Goal: Task Accomplishment & Management: Manage account settings

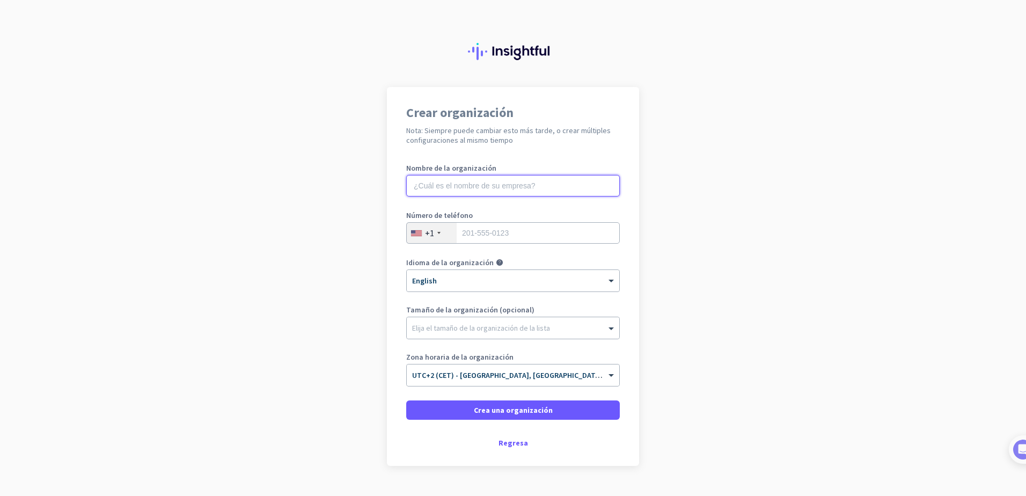
click at [438, 193] on input "text" at bounding box center [513, 185] width 214 height 21
type input "BIGUNTEK"
click at [431, 241] on div "+1" at bounding box center [432, 233] width 50 height 20
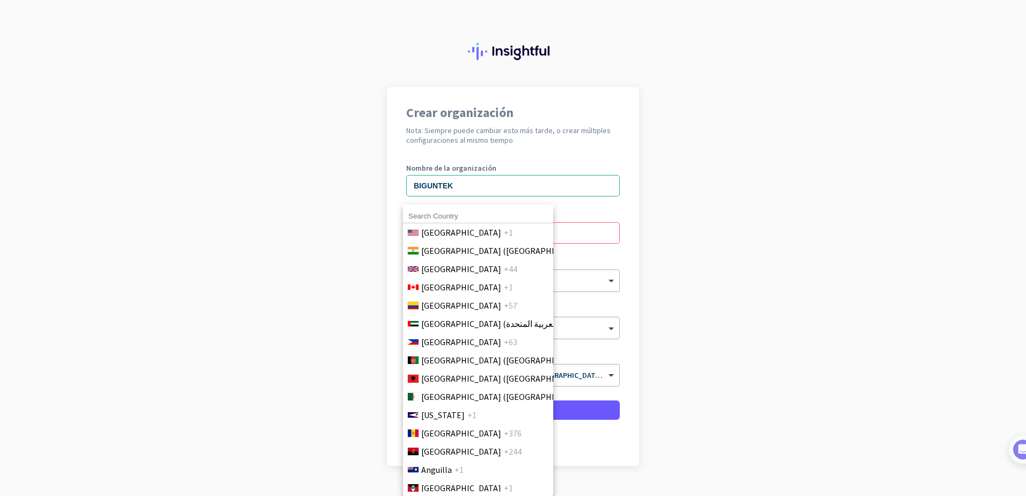
click at [438, 213] on input at bounding box center [478, 216] width 150 height 14
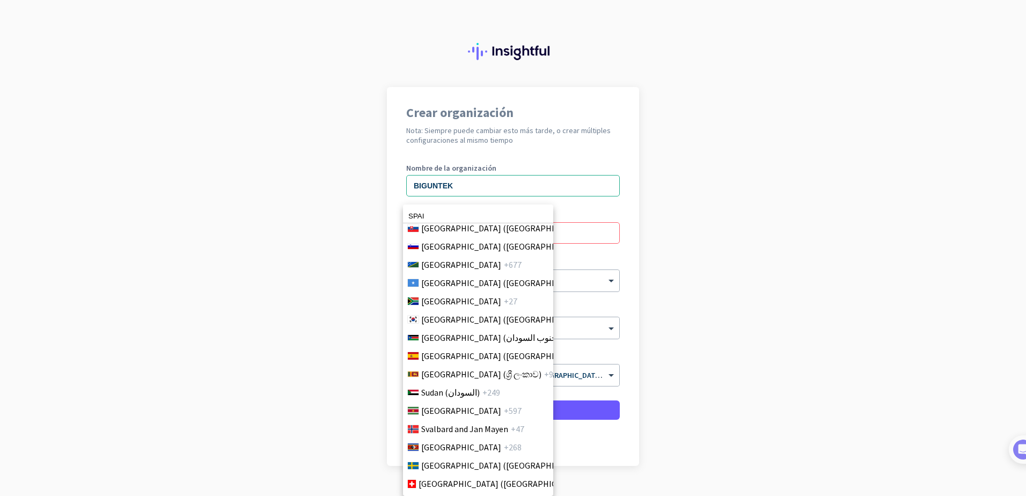
scroll to position [3692, 0]
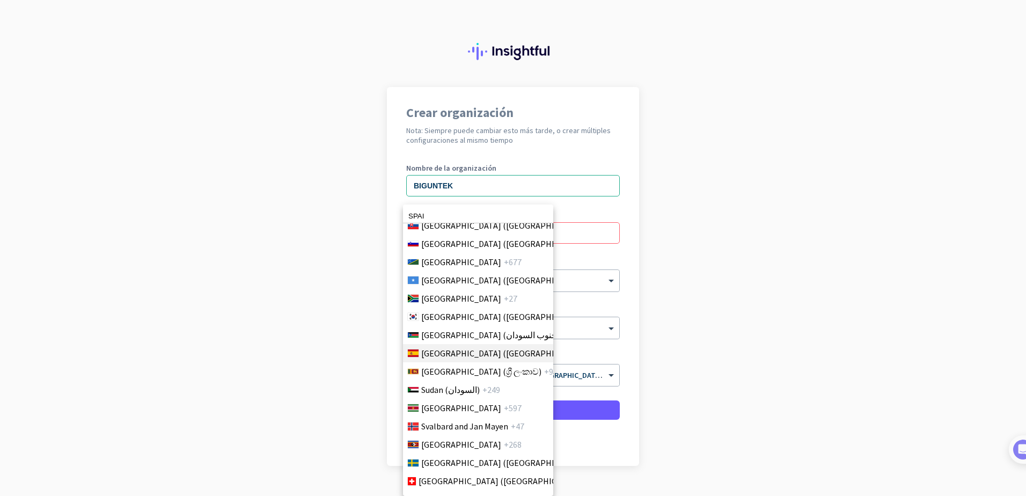
type input "SPAI"
click at [456, 354] on span "Spain (España)" at bounding box center [504, 353] width 167 height 13
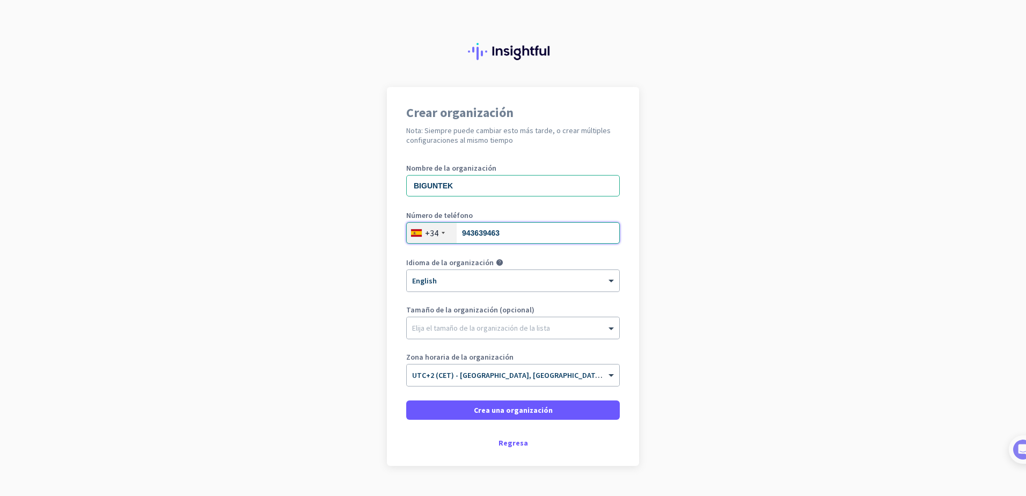
type input "943639463"
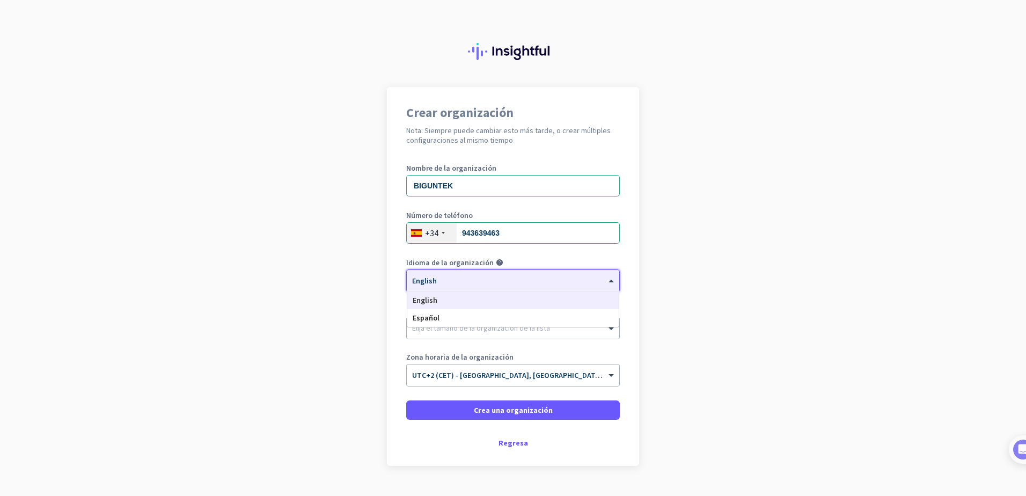
click at [500, 283] on div "× English" at bounding box center [506, 280] width 199 height 9
click at [486, 317] on div "Español" at bounding box center [512, 318] width 211 height 18
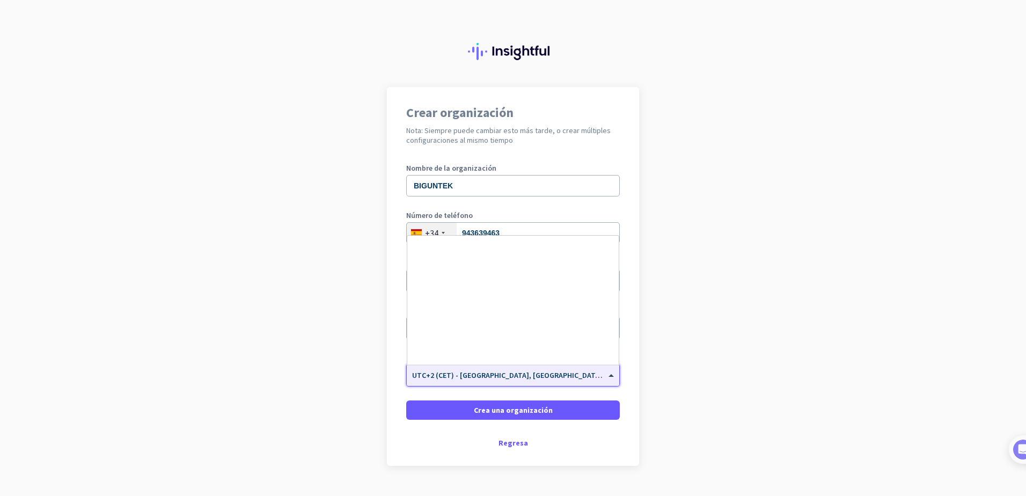
click at [525, 374] on input "text" at bounding box center [502, 372] width 180 height 8
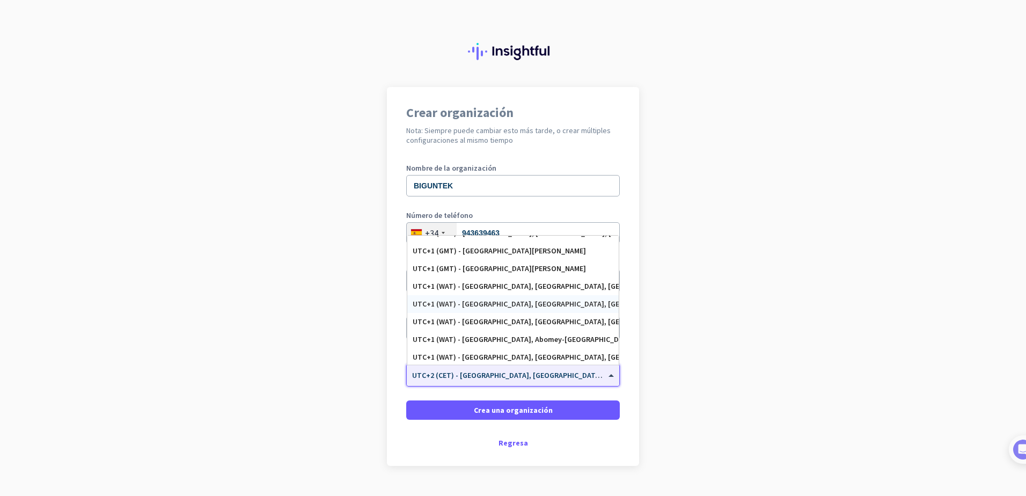
scroll to position [2047, 0]
click at [452, 274] on div "UTC+1 (GMT) - [GEOGRAPHIC_DATA][PERSON_NAME]" at bounding box center [512, 270] width 211 height 18
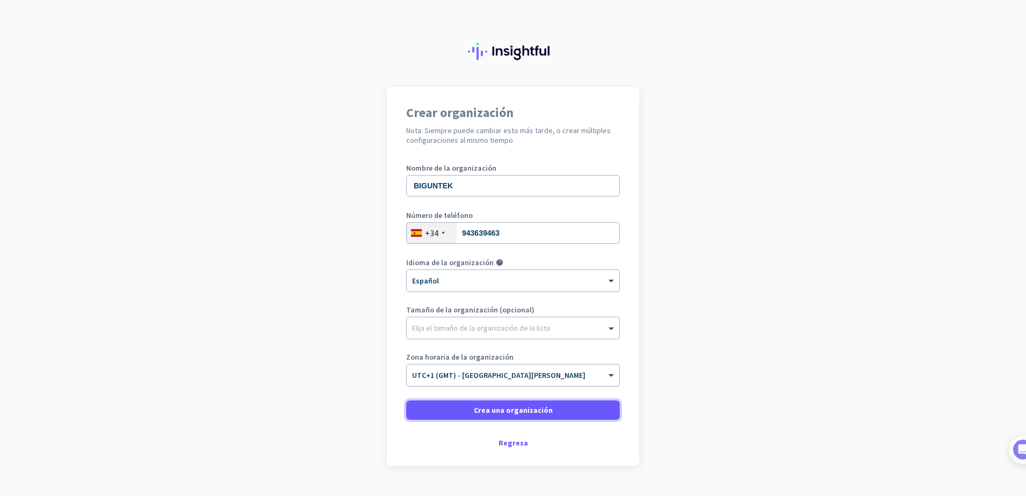
drag, startPoint x: 499, startPoint y: 415, endPoint x: 500, endPoint y: 378, distance: 36.5
click at [500, 378] on form "Nombre de la organización BIGUNTEK Número de teléfono [PHONE_NUMBER] Idioma de …" at bounding box center [513, 291] width 214 height 255
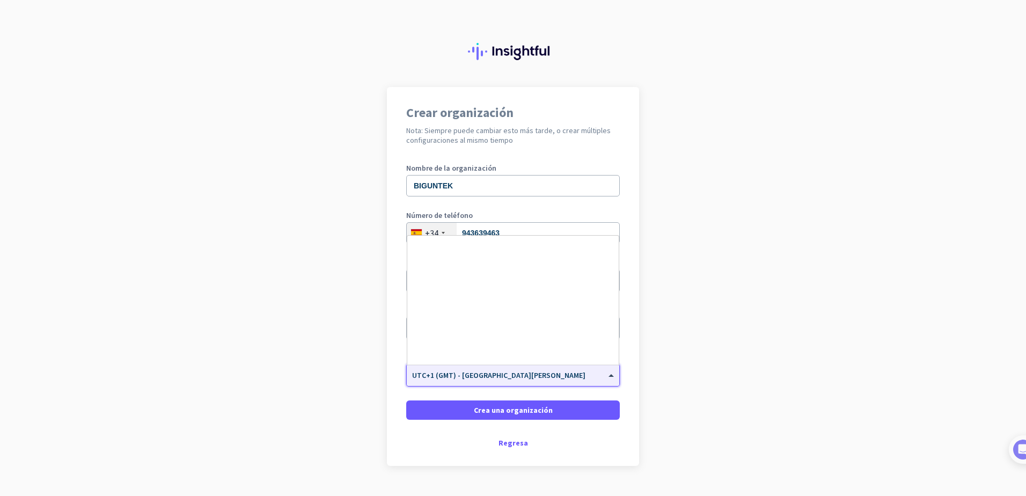
click at [500, 378] on div "× UTC+1 (GMT) - [GEOGRAPHIC_DATA][PERSON_NAME]" at bounding box center [506, 375] width 199 height 9
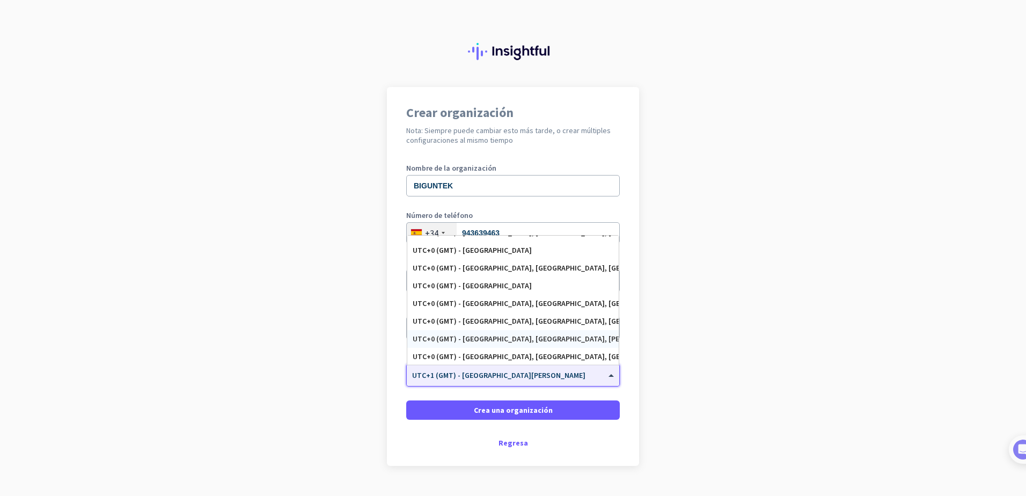
scroll to position [1774, 0]
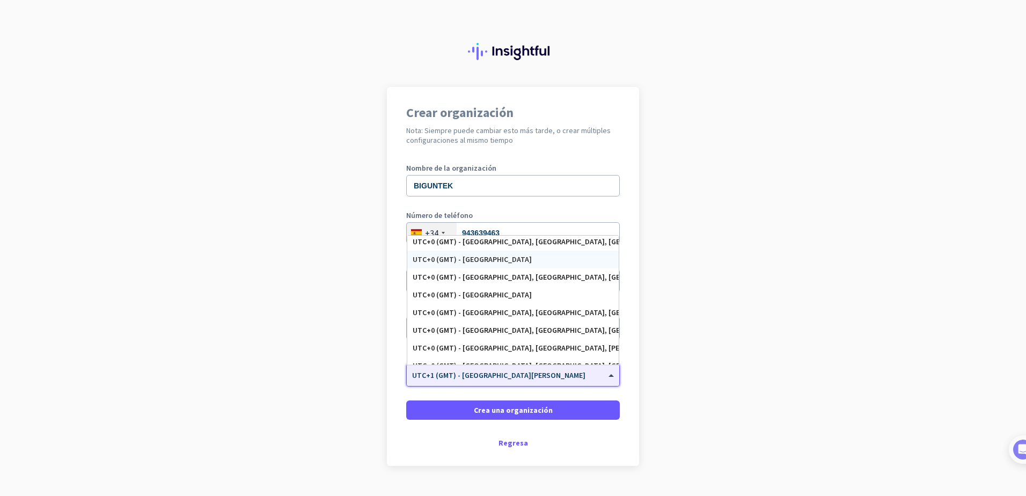
click at [499, 264] on div "UTC+0 (GMT) - [GEOGRAPHIC_DATA]" at bounding box center [512, 260] width 211 height 18
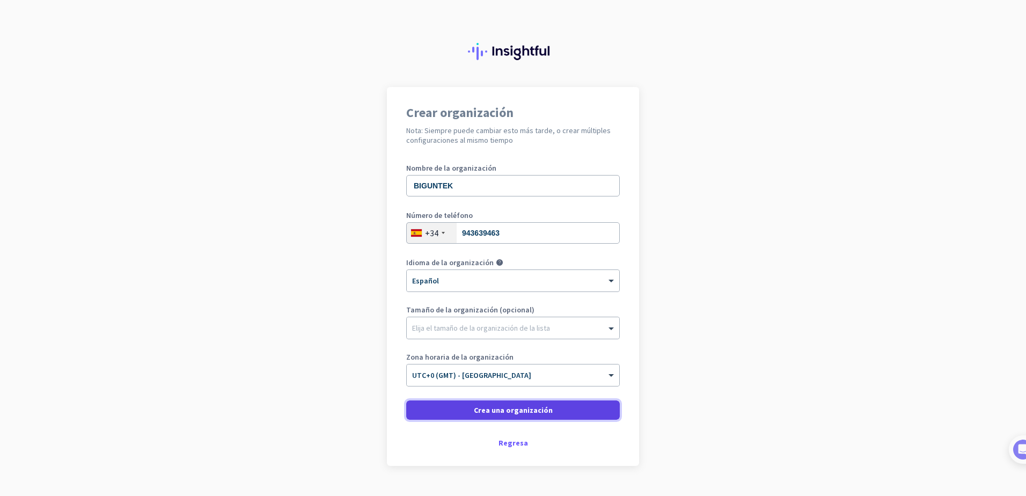
click at [537, 406] on span "Crea una organización" at bounding box center [513, 410] width 79 height 11
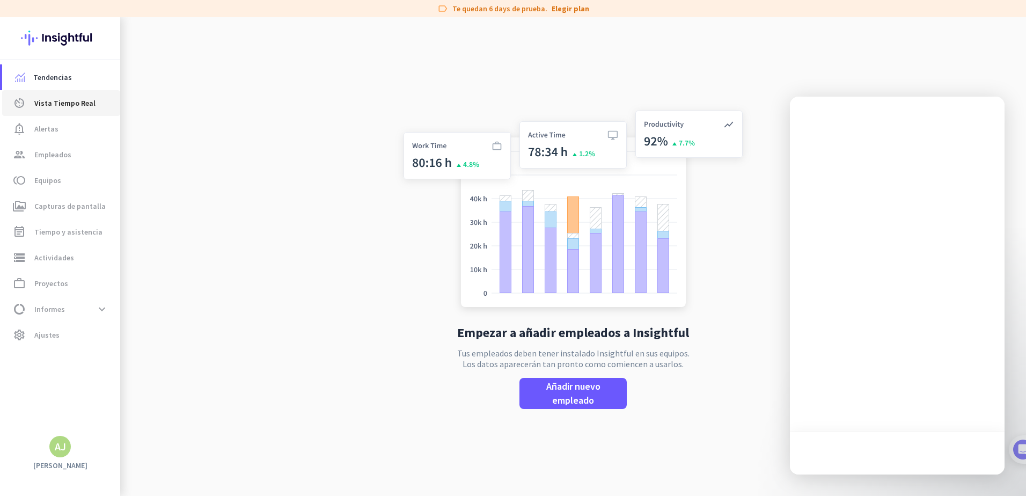
click at [41, 112] on link "av_timer Vista Tiempo Real" at bounding box center [61, 103] width 118 height 26
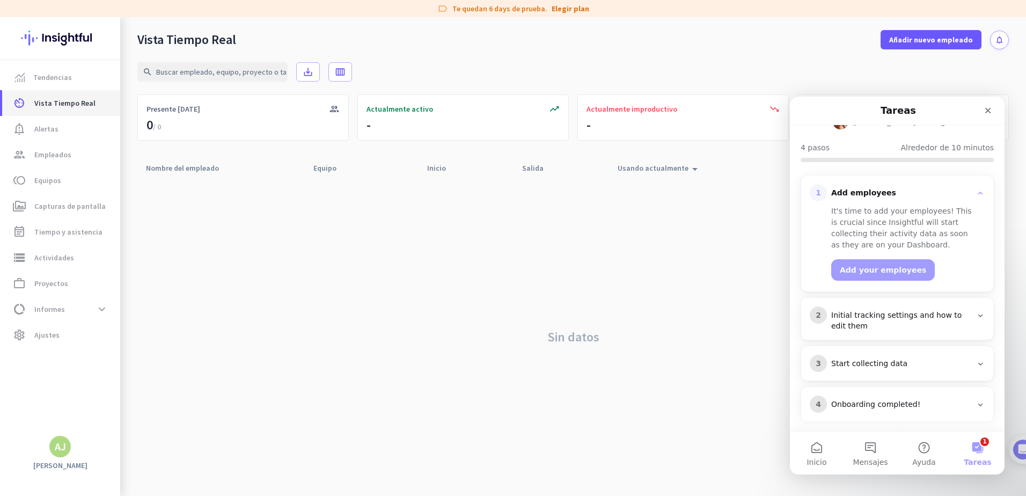
scroll to position [102, 0]
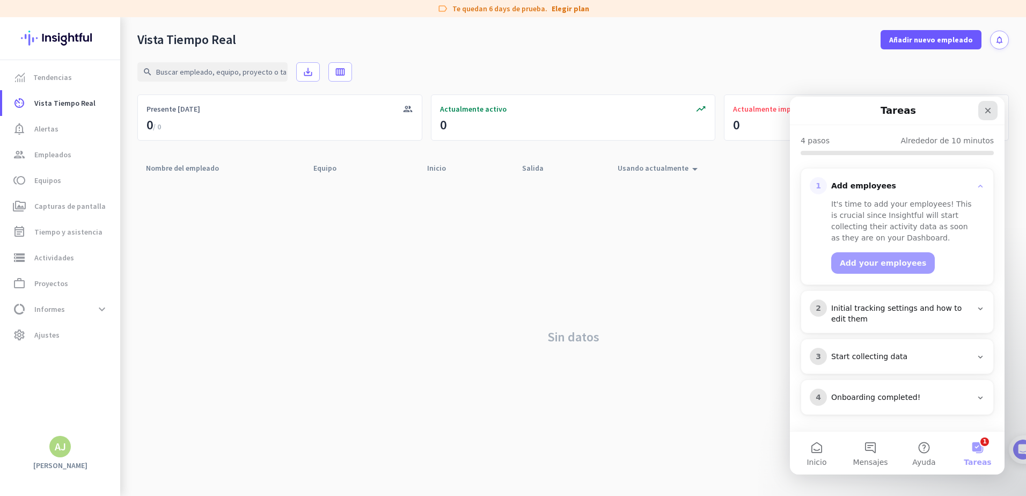
click at [988, 108] on icon "Cerrar" at bounding box center [988, 110] width 9 height 9
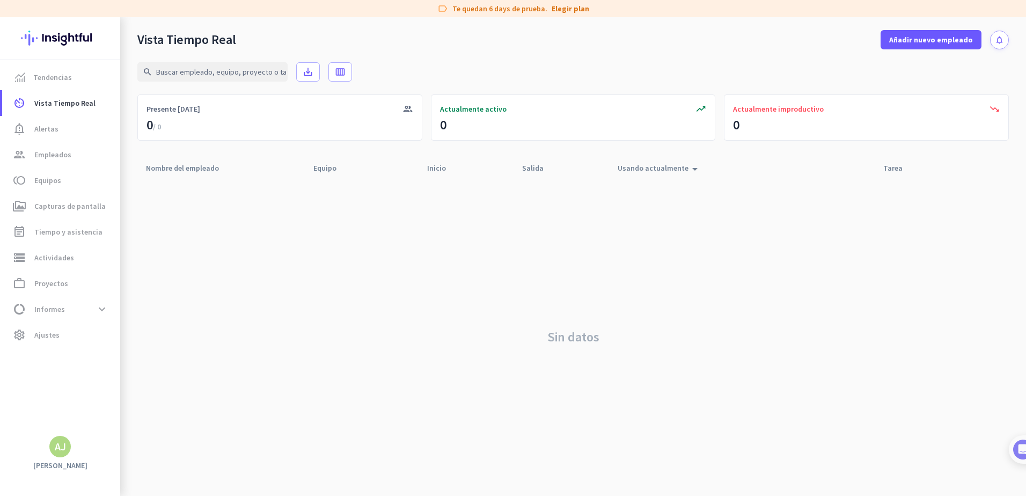
scroll to position [0, 0]
click at [570, 8] on link "Elegir plan" at bounding box center [571, 8] width 38 height 11
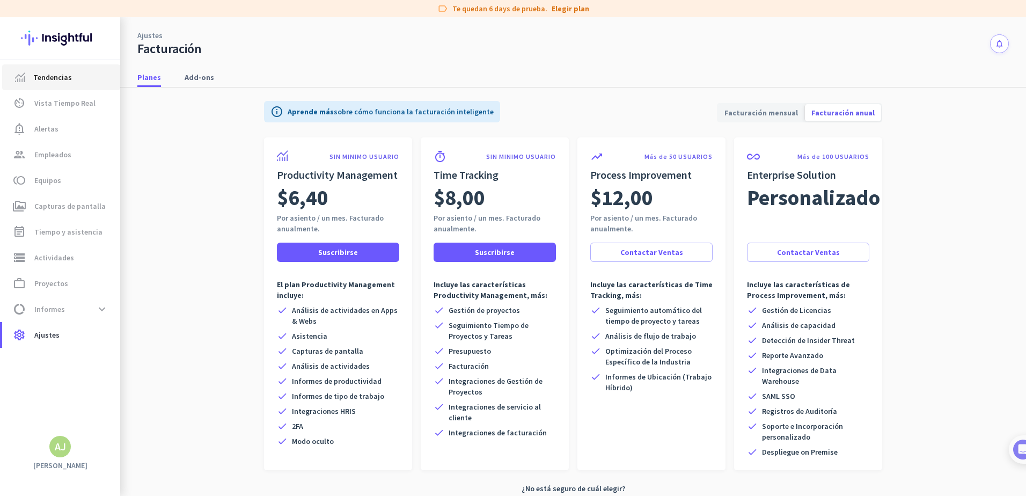
click at [55, 83] on span "Tendencias" at bounding box center [52, 77] width 39 height 13
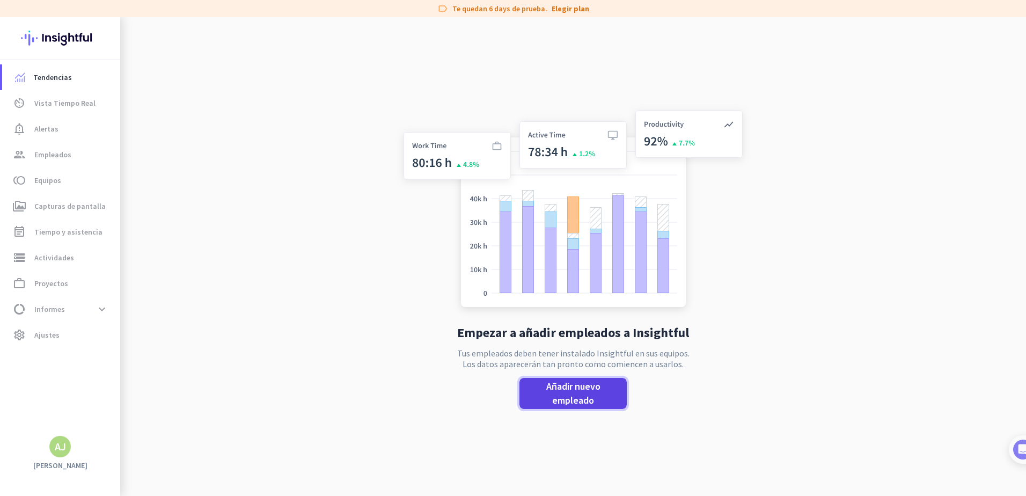
click at [558, 391] on span "Añadir nuevo empleado" at bounding box center [573, 393] width 90 height 28
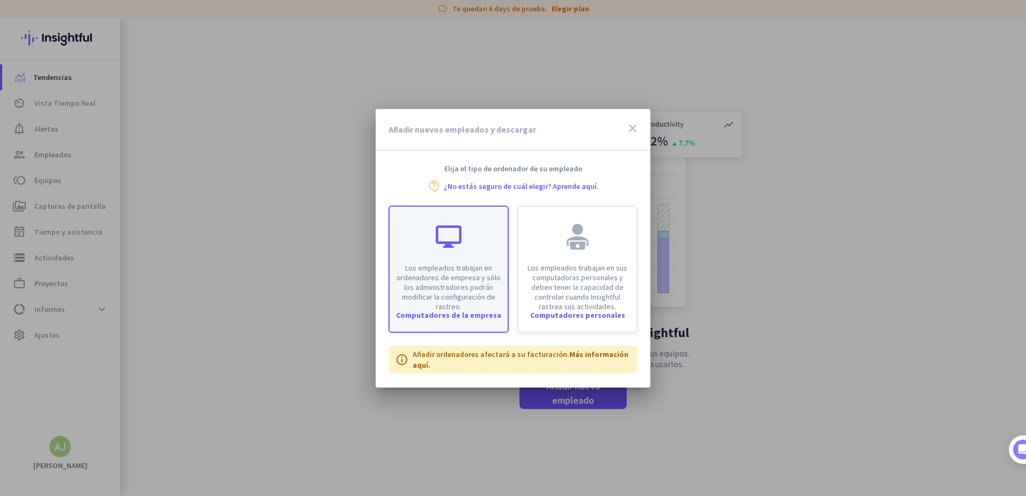
click at [442, 257] on div "Los empleados trabajan en ordenadores de empresa y sólo los administradores pod…" at bounding box center [449, 259] width 118 height 105
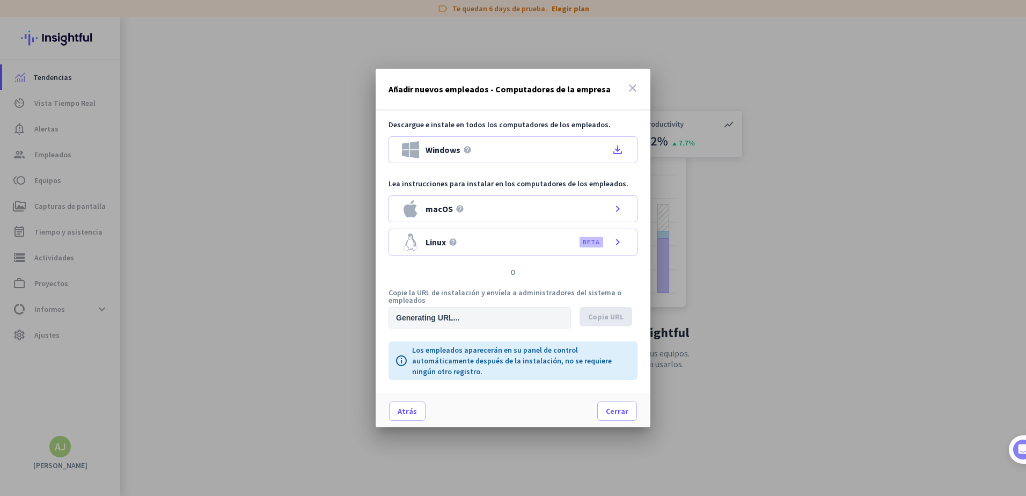
type input "[URL][DOMAIN_NAME]"
click at [600, 312] on span "Copia URL" at bounding box center [605, 316] width 35 height 11
click at [612, 402] on span at bounding box center [617, 411] width 39 height 26
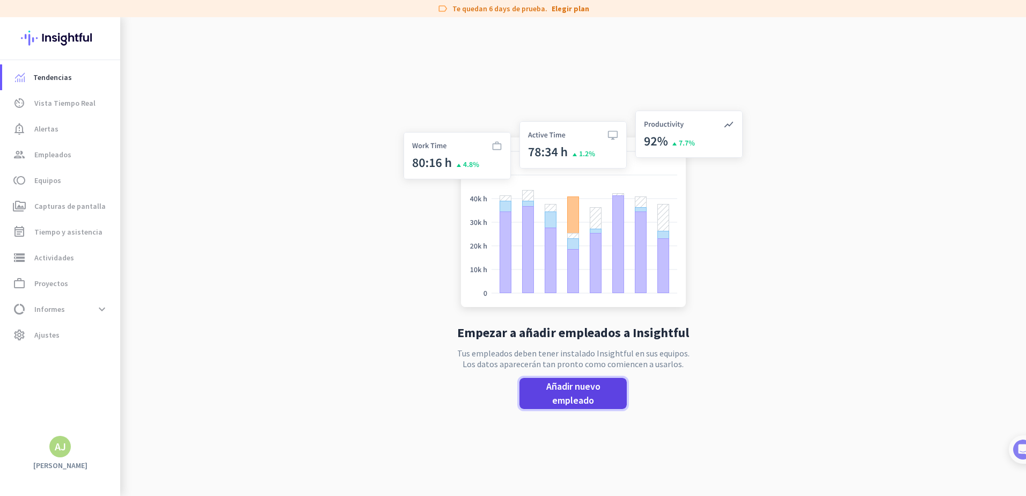
click at [605, 399] on span "Añadir nuevo empleado" at bounding box center [573, 393] width 90 height 28
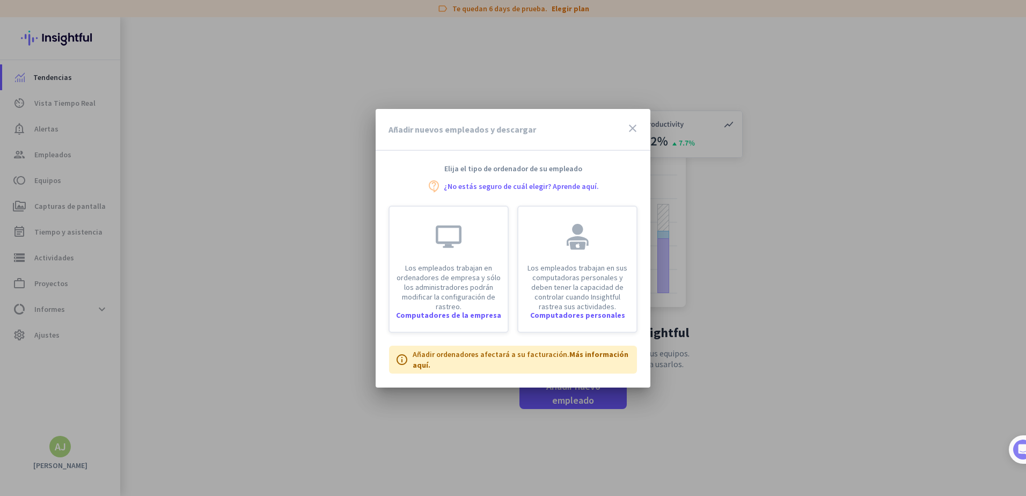
click at [798, 292] on div at bounding box center [513, 248] width 1026 height 496
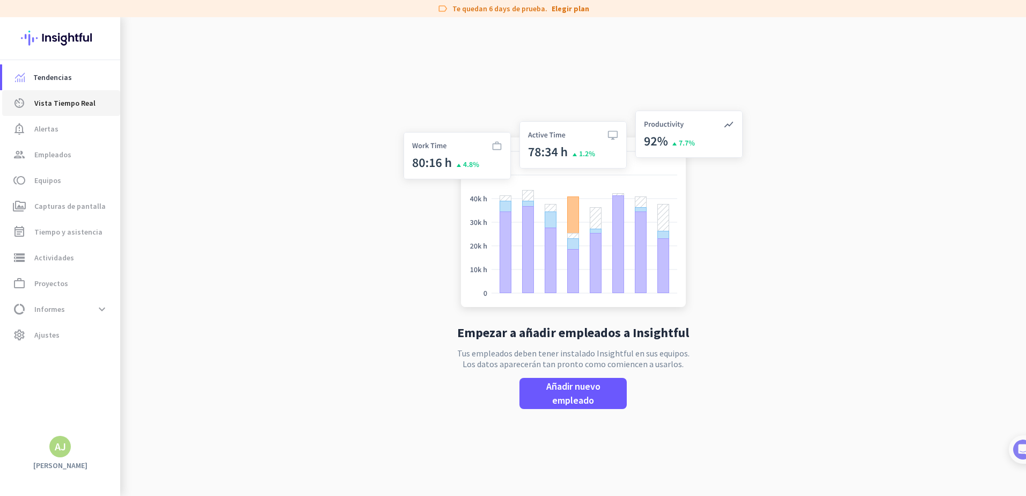
click at [82, 97] on span "Vista Tiempo Real" at bounding box center [64, 103] width 61 height 13
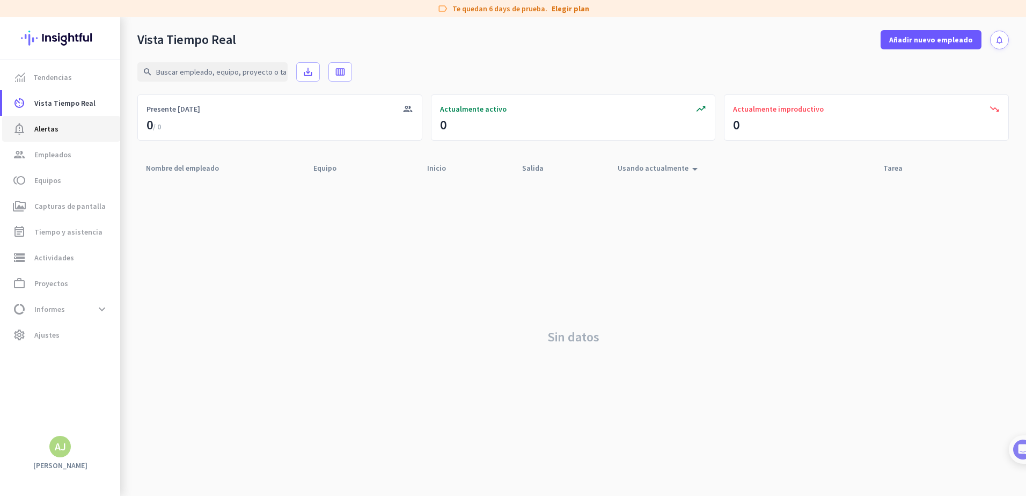
click at [68, 124] on span "notification_important Alertas" at bounding box center [61, 128] width 101 height 13
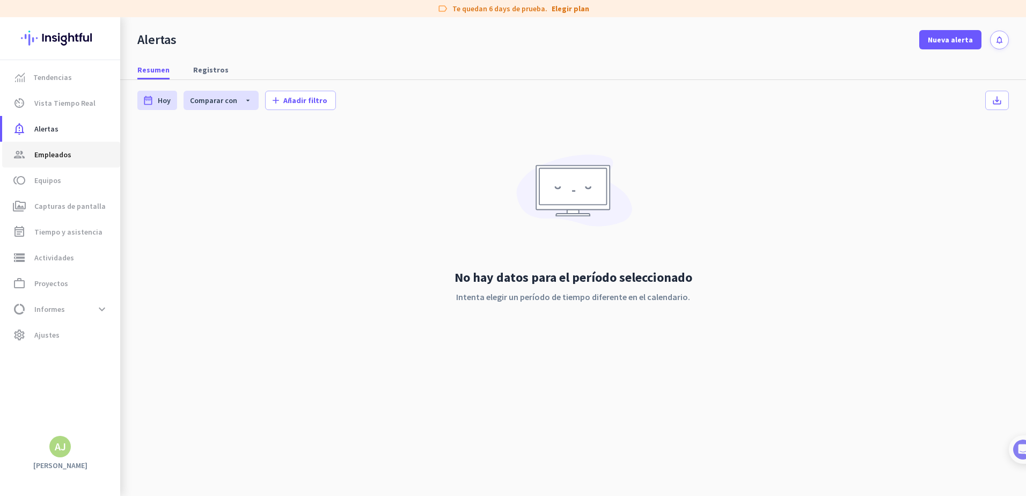
click at [67, 149] on span "Empleados" at bounding box center [52, 154] width 37 height 13
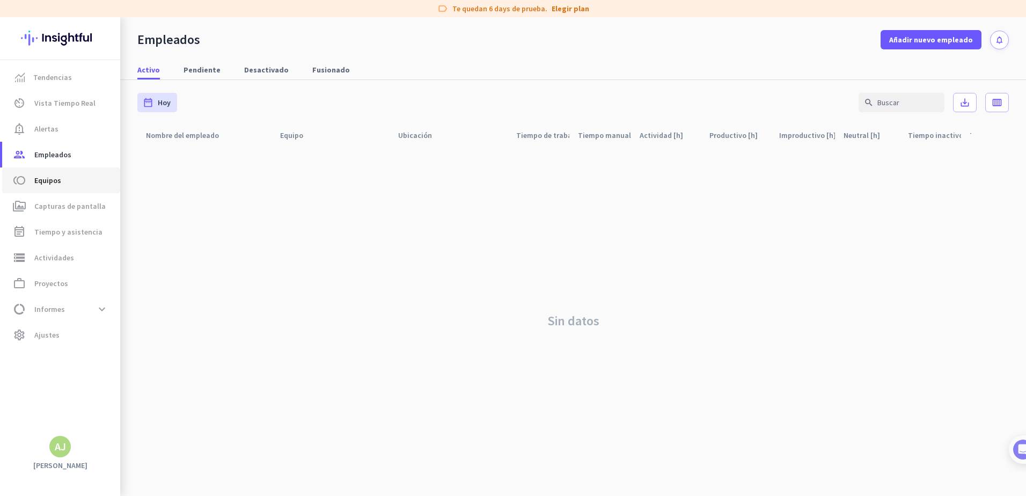
click at [71, 180] on span "toll Equipos" at bounding box center [61, 180] width 101 height 13
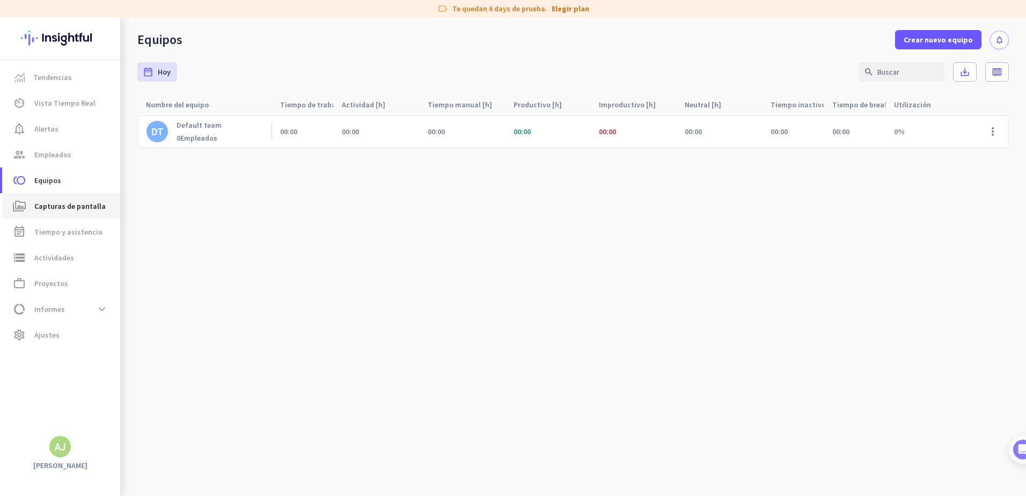
click at [63, 208] on span "Capturas de pantalla" at bounding box center [69, 206] width 71 height 13
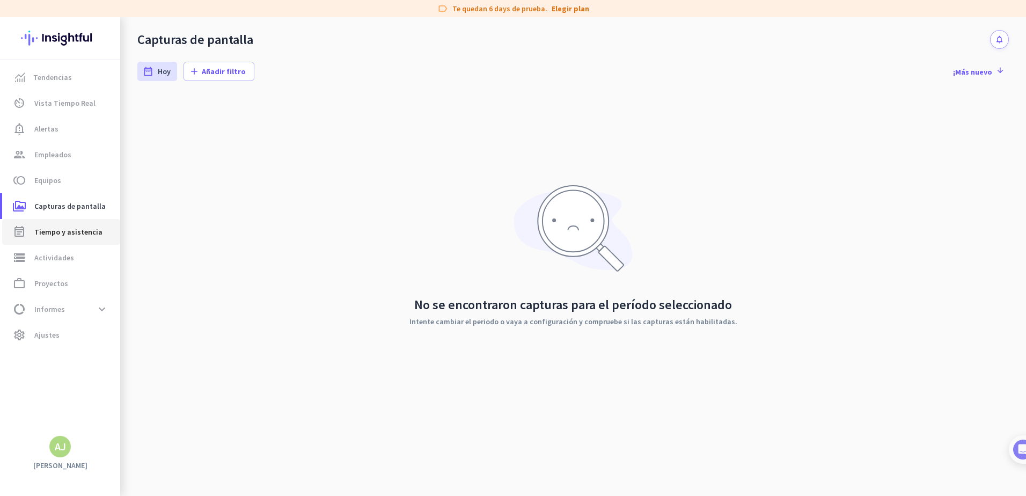
click at [65, 230] on span "Tiempo y asistencia" at bounding box center [68, 231] width 68 height 13
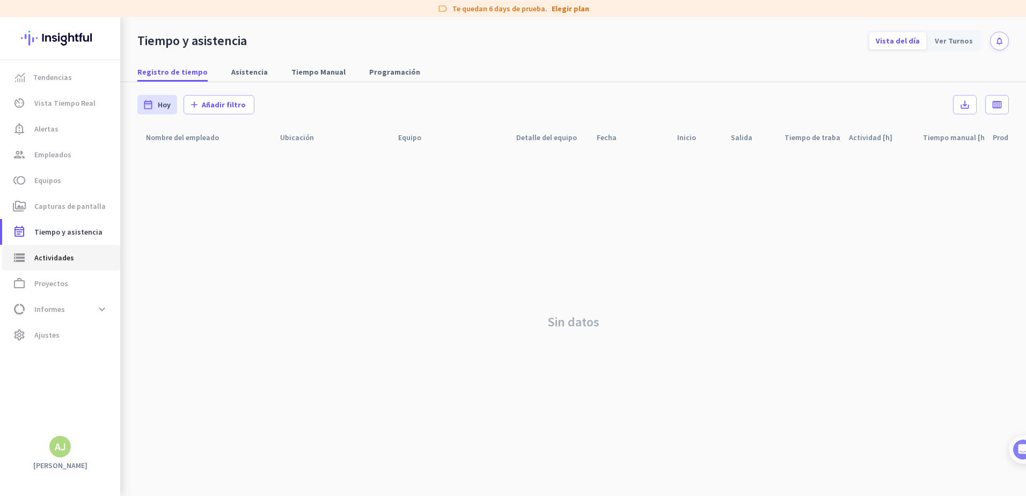
click at [62, 262] on span "Actividades" at bounding box center [54, 257] width 40 height 13
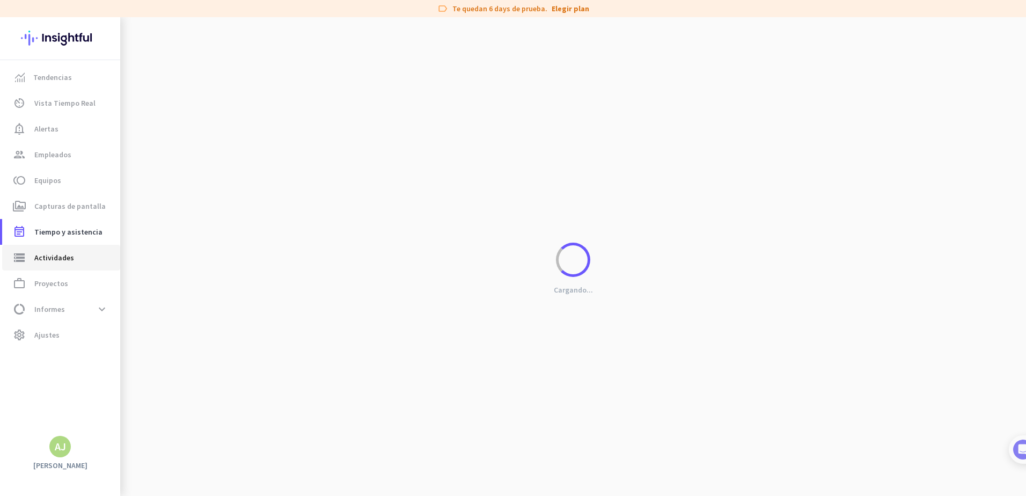
type input "[DATE]"
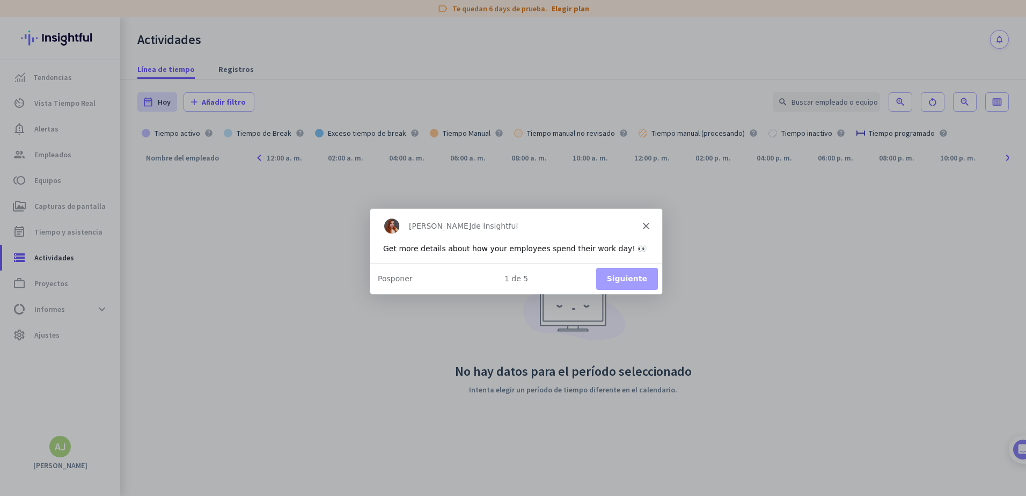
click at [64, 286] on div "Product tour overlay" at bounding box center [513, 248] width 1026 height 496
click at [648, 224] on icon "Cerrar" at bounding box center [645, 225] width 6 height 6
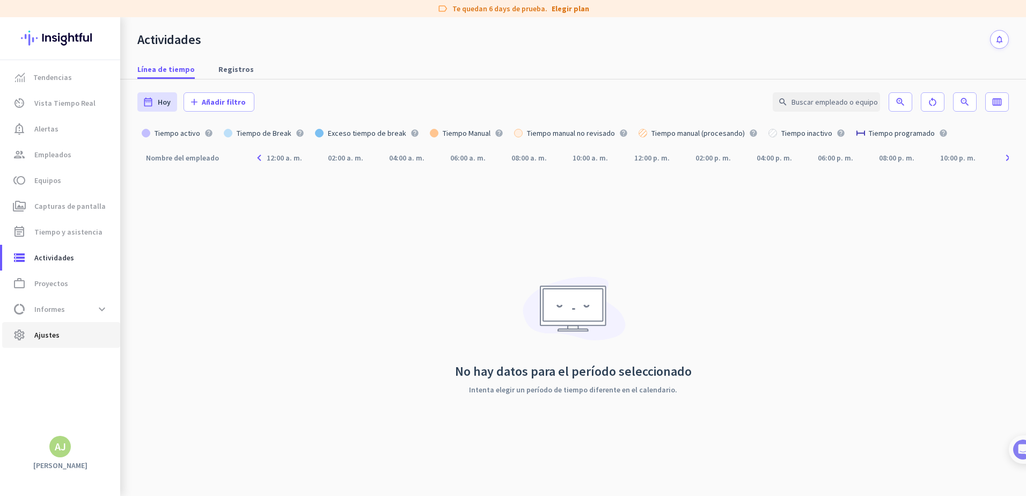
click at [65, 335] on span "settings Ajustes" at bounding box center [61, 334] width 101 height 13
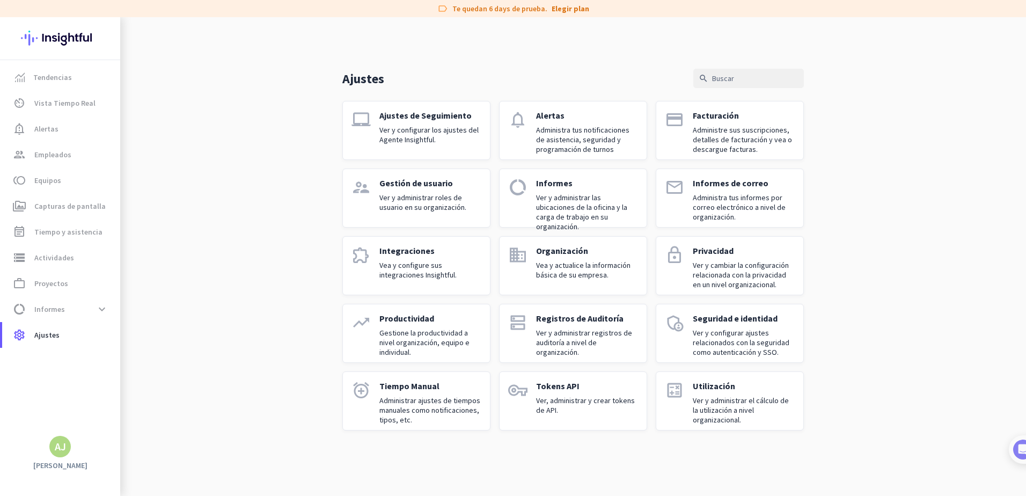
click at [439, 141] on p "Ver y configurar los ajustes del Agente Insightful." at bounding box center [430, 134] width 102 height 19
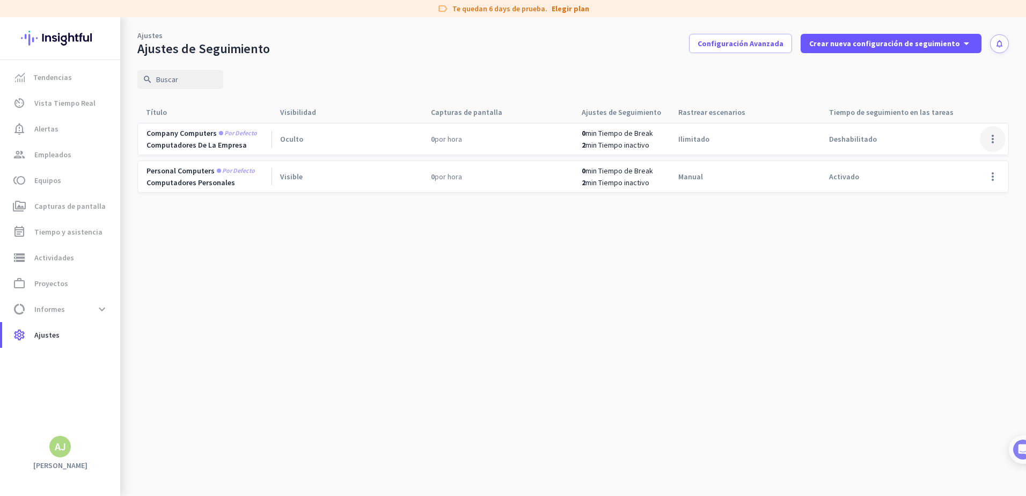
click at [991, 141] on span at bounding box center [993, 139] width 26 height 26
click at [527, 275] on div at bounding box center [513, 248] width 1026 height 496
click at [36, 202] on span "Capturas de pantalla" at bounding box center [69, 206] width 71 height 13
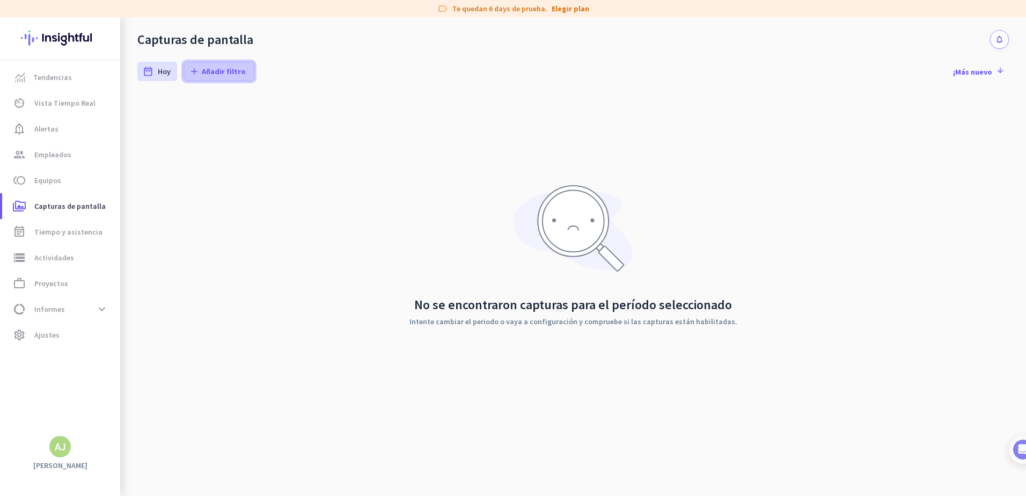
click at [230, 64] on span at bounding box center [219, 71] width 70 height 26
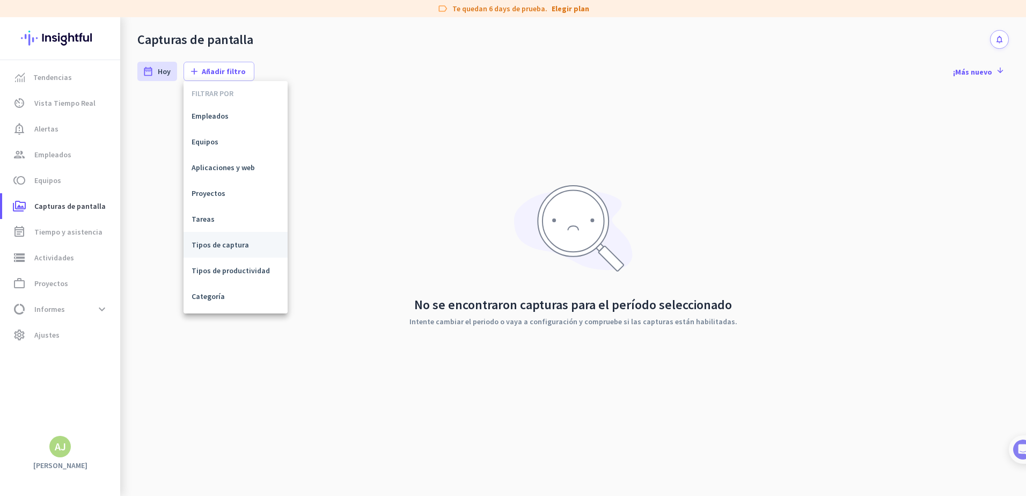
click at [223, 244] on span "Tipos de captura" at bounding box center [236, 244] width 88 height 11
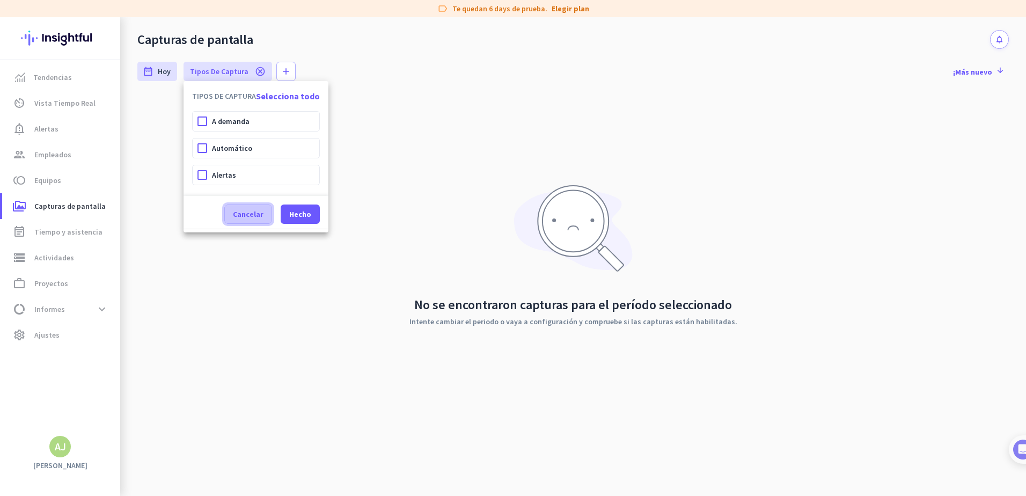
click at [267, 215] on span at bounding box center [248, 214] width 47 height 26
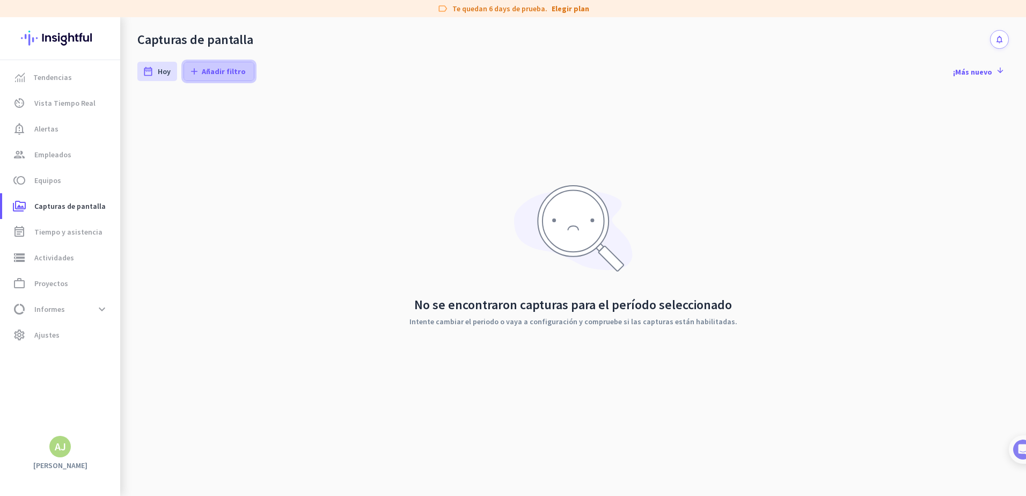
click at [223, 72] on span "Añadir filtro" at bounding box center [224, 71] width 44 height 11
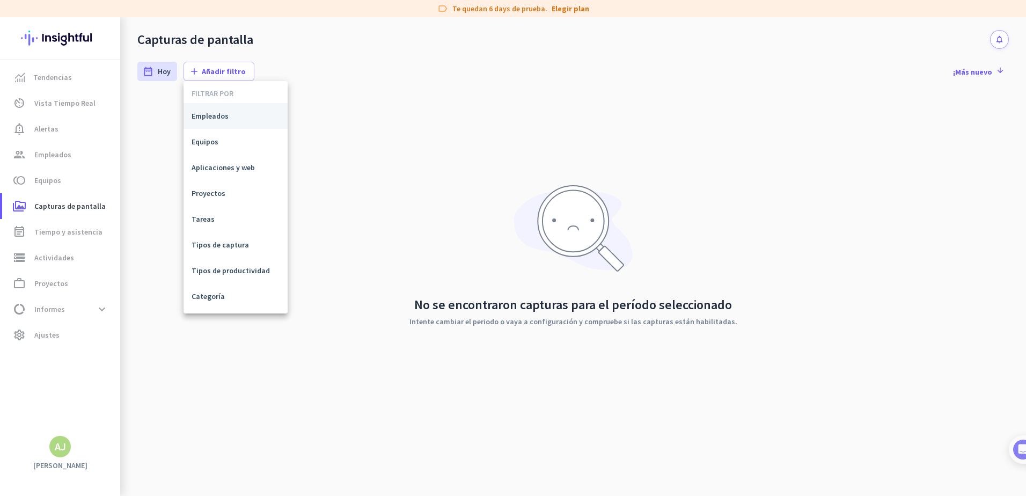
click at [221, 112] on span "Empleados" at bounding box center [236, 116] width 88 height 11
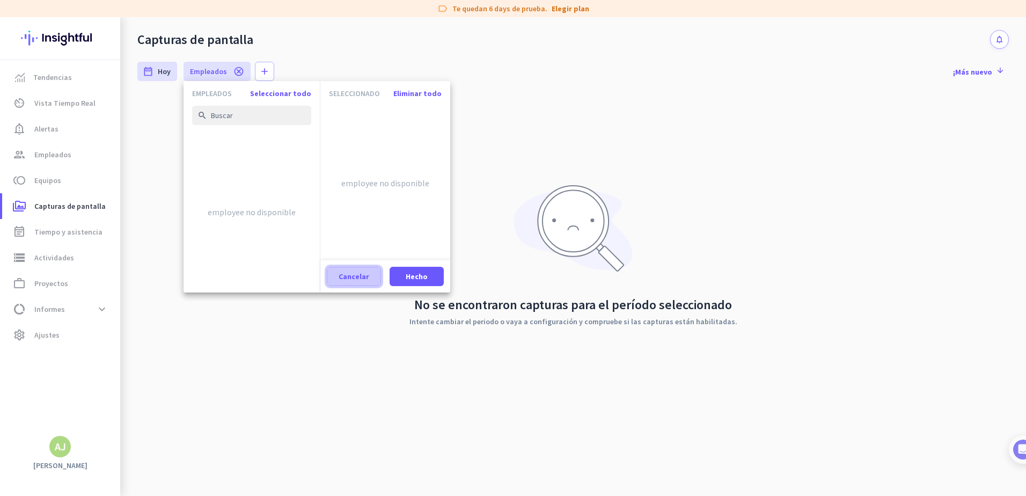
click at [347, 273] on span "Cancelar" at bounding box center [354, 276] width 31 height 11
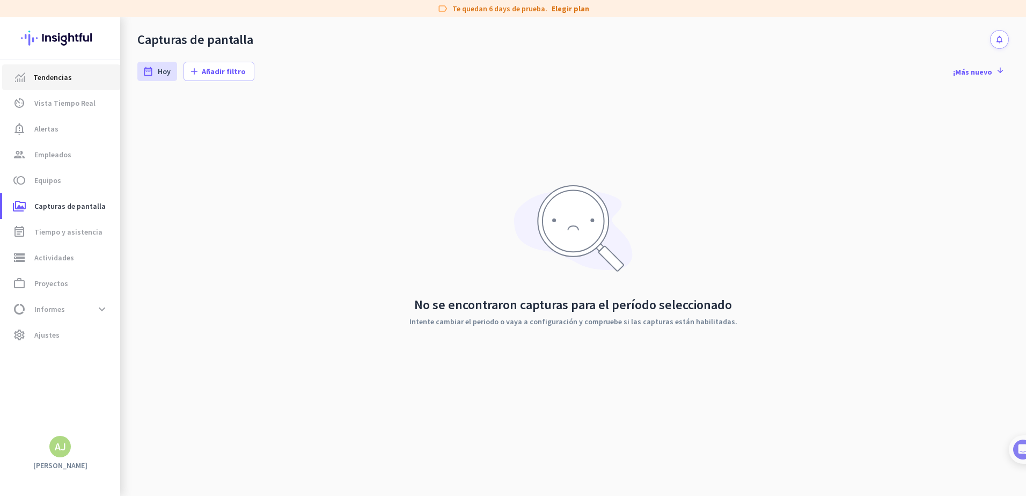
click at [40, 75] on span "Tendencias" at bounding box center [52, 77] width 39 height 13
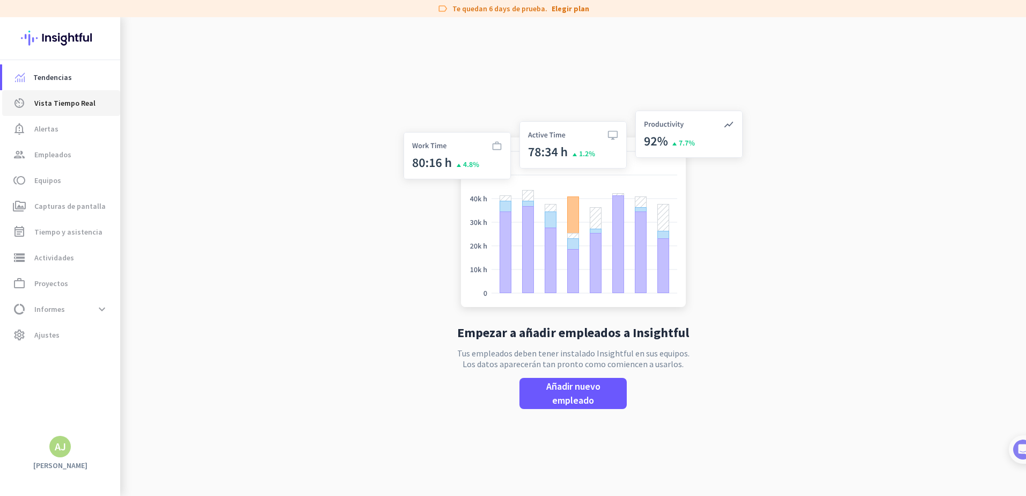
click at [86, 100] on span "Vista Tiempo Real" at bounding box center [64, 103] width 61 height 13
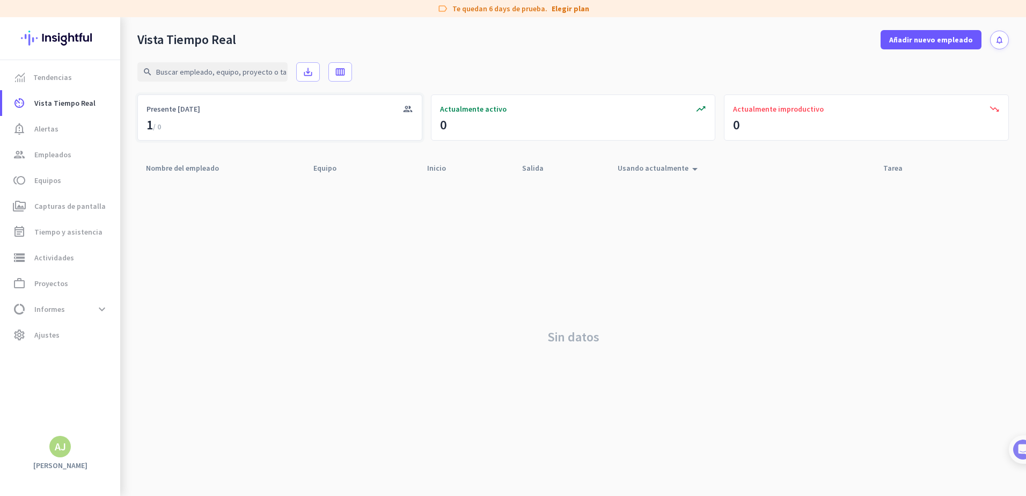
click at [146, 128] on div "1 / 0" at bounding box center [153, 124] width 14 height 17
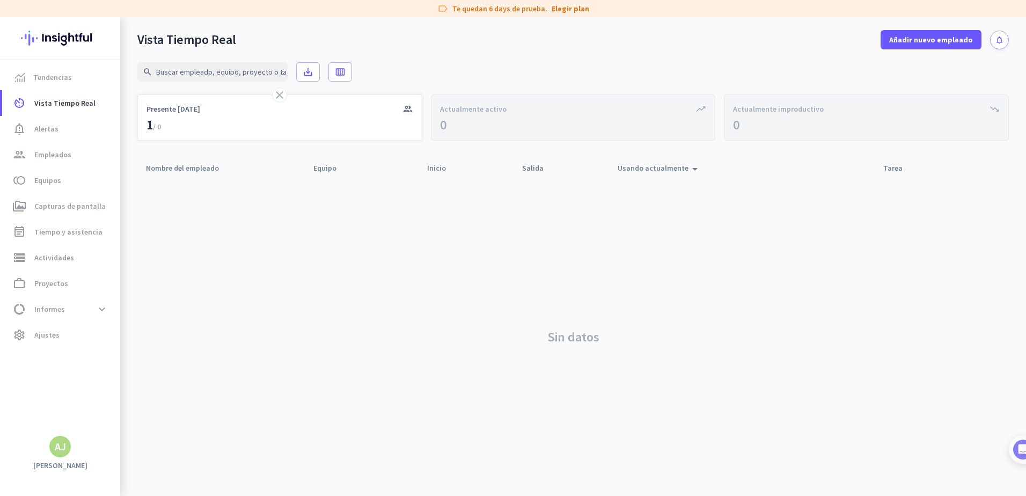
click at [151, 129] on div "1 / 0" at bounding box center [153, 124] width 14 height 17
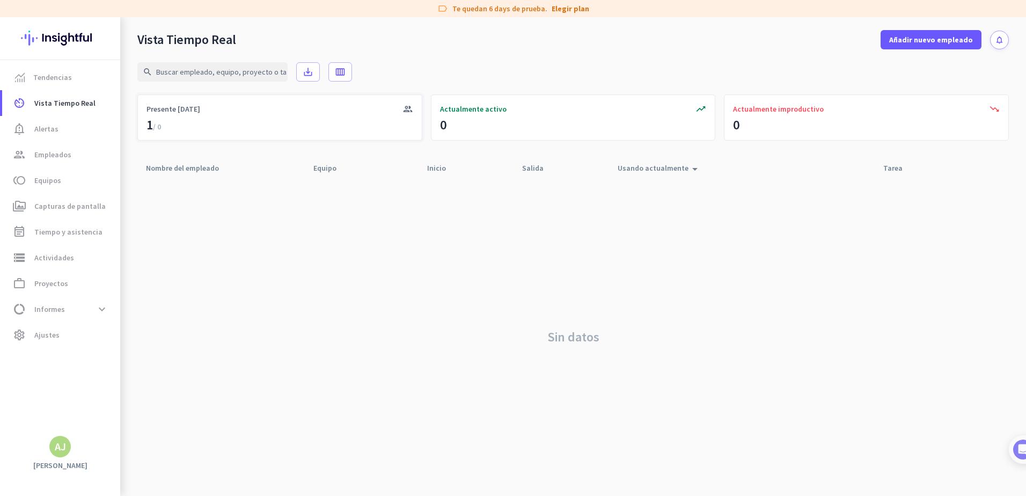
click at [208, 111] on div "Presente [DATE]" at bounding box center [279, 109] width 267 height 11
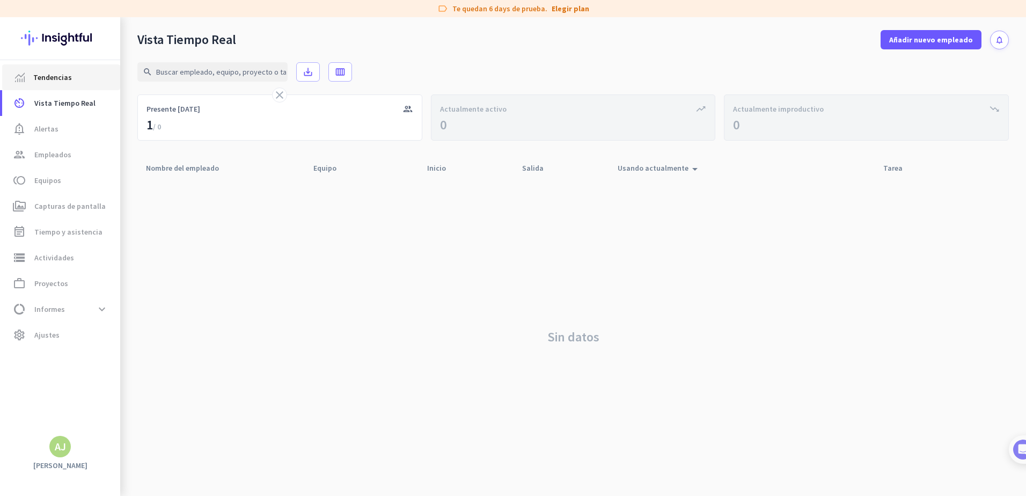
click at [68, 80] on span "Tendencias" at bounding box center [52, 77] width 39 height 13
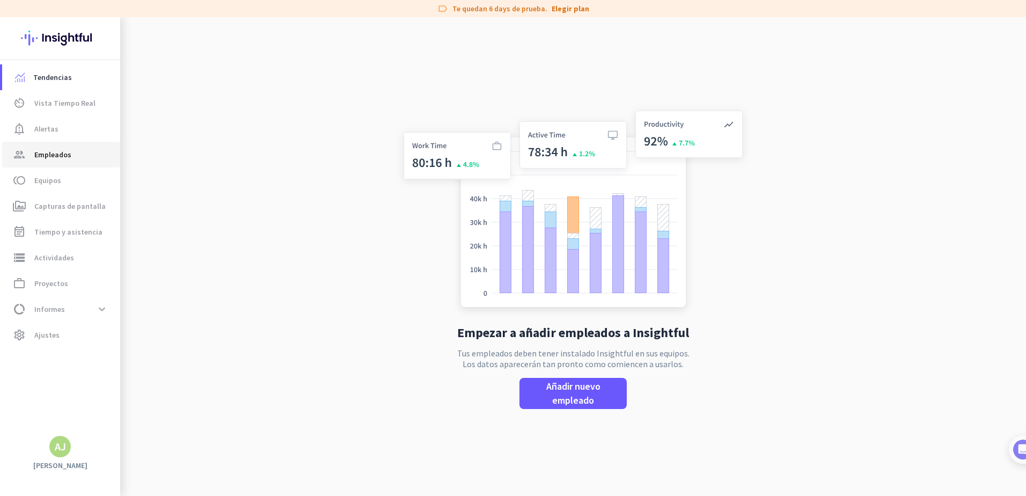
click at [50, 150] on span "Empleados" at bounding box center [52, 154] width 37 height 13
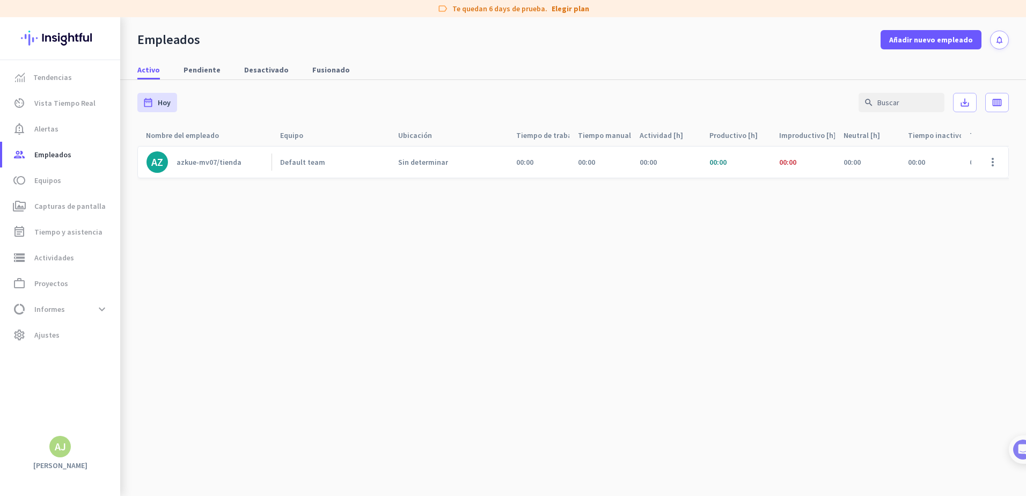
click at [162, 167] on div "AZ" at bounding box center [157, 162] width 12 height 11
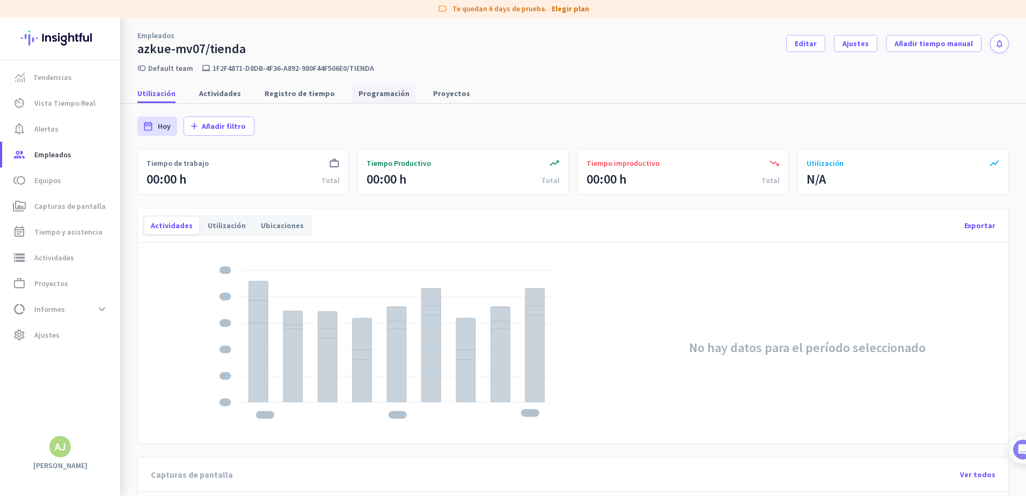
click at [375, 96] on span "Programación" at bounding box center [383, 93] width 51 height 11
type input "[DATE] - [DATE]"
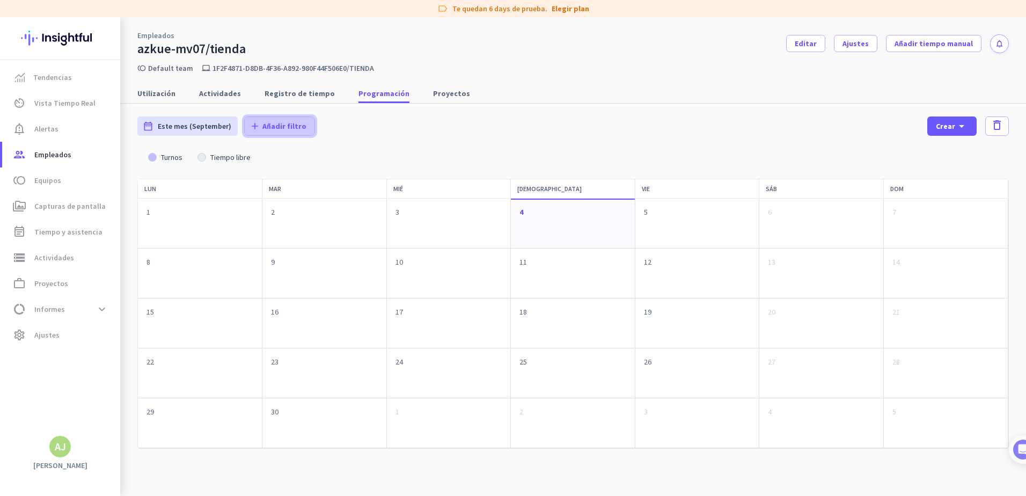
click at [296, 126] on span "Añadir filtro" at bounding box center [284, 126] width 44 height 11
click at [428, 127] on div at bounding box center [513, 248] width 1026 height 496
click at [42, 97] on span "Vista Tiempo Real" at bounding box center [64, 103] width 61 height 13
type input "[DATE] - [DATE]"
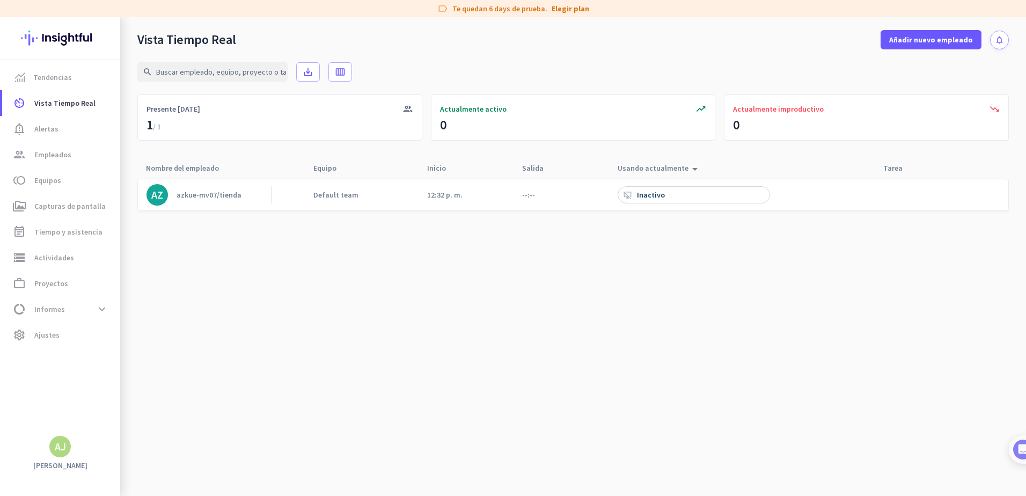
click at [686, 195] on div "desktop_access_disabled Inactivo" at bounding box center [694, 194] width 152 height 17
click at [73, 125] on span "notification_important Alertas" at bounding box center [61, 128] width 101 height 13
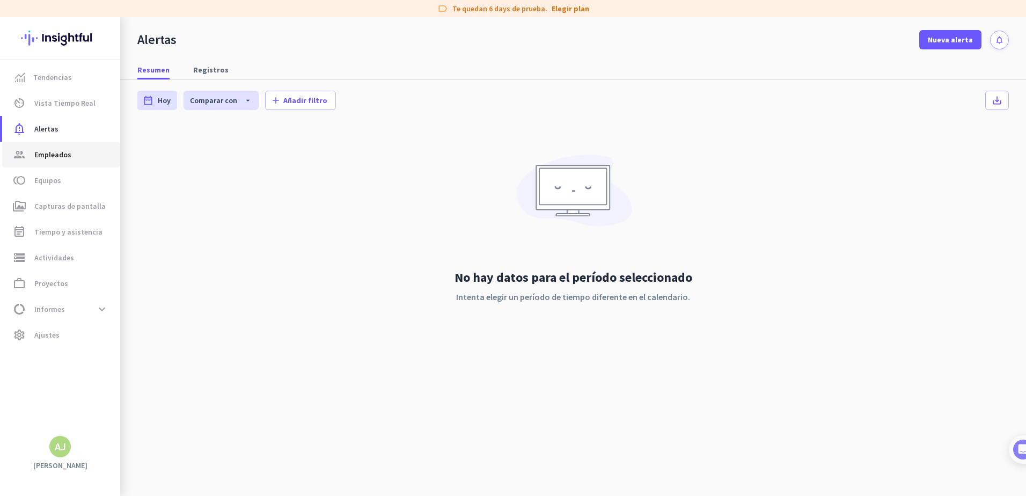
click at [68, 146] on link "group Empleados" at bounding box center [61, 155] width 118 height 26
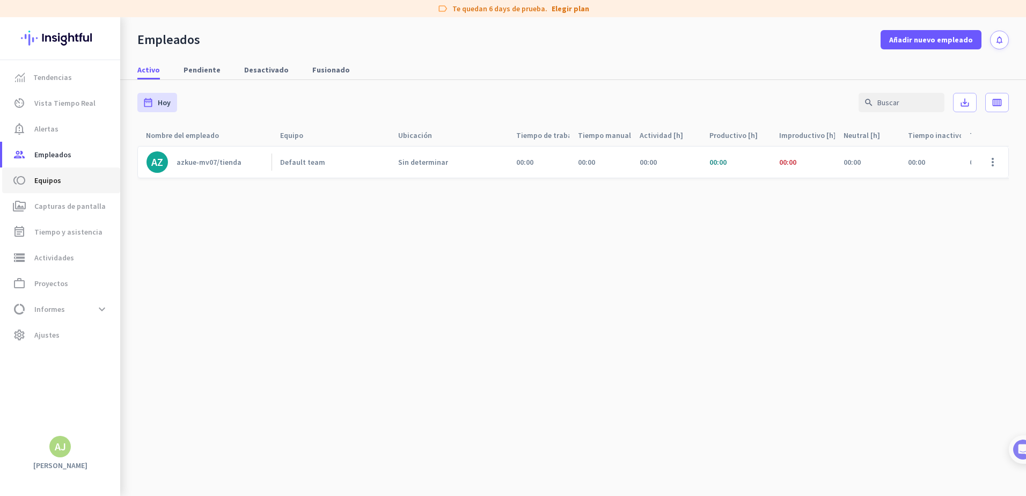
click at [58, 179] on span "Equipos" at bounding box center [47, 180] width 27 height 13
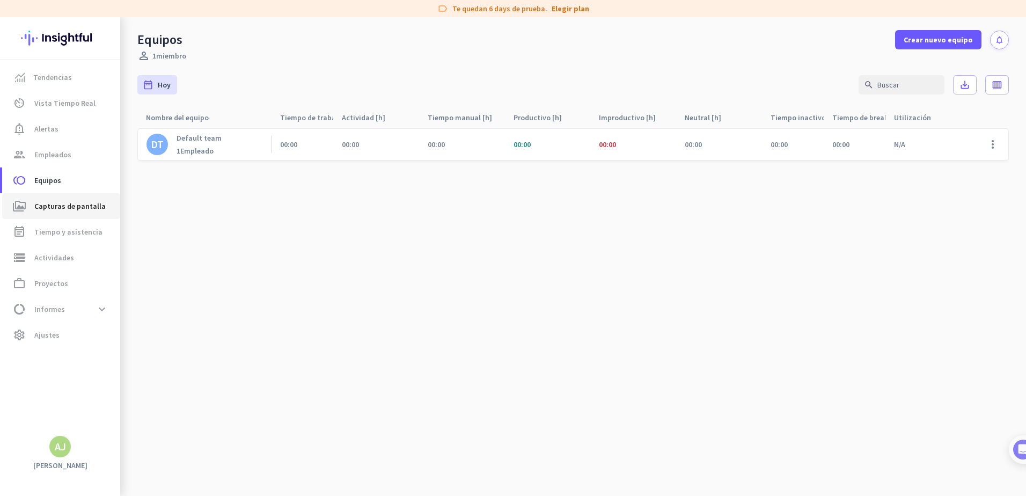
click at [64, 200] on span "Capturas de pantalla" at bounding box center [69, 206] width 71 height 13
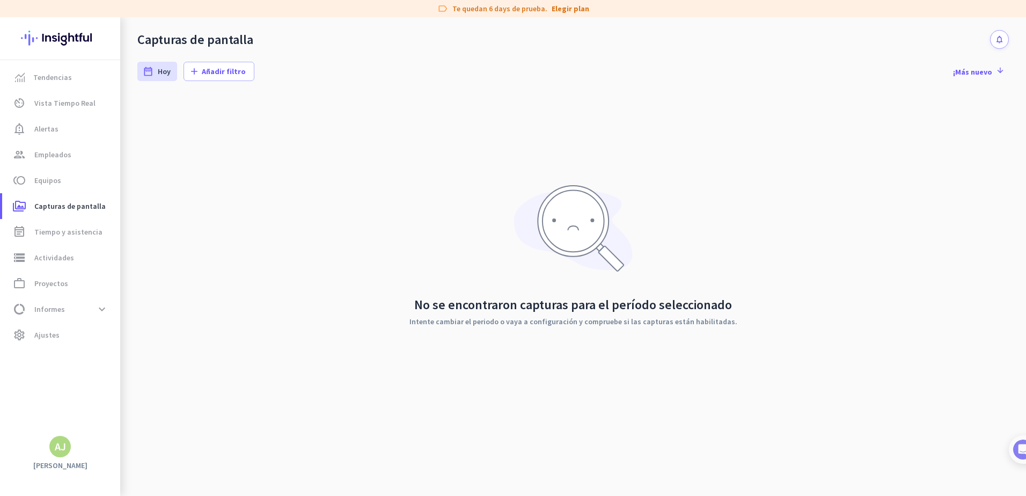
click at [220, 54] on div "date_range [DATE] [DATE] - [DATE] add Añadir filtro ¡Más nuevo arrow_downward" at bounding box center [572, 71] width 871 height 45
click at [223, 64] on span at bounding box center [219, 71] width 70 height 26
click at [215, 119] on span "Empleados" at bounding box center [236, 116] width 88 height 11
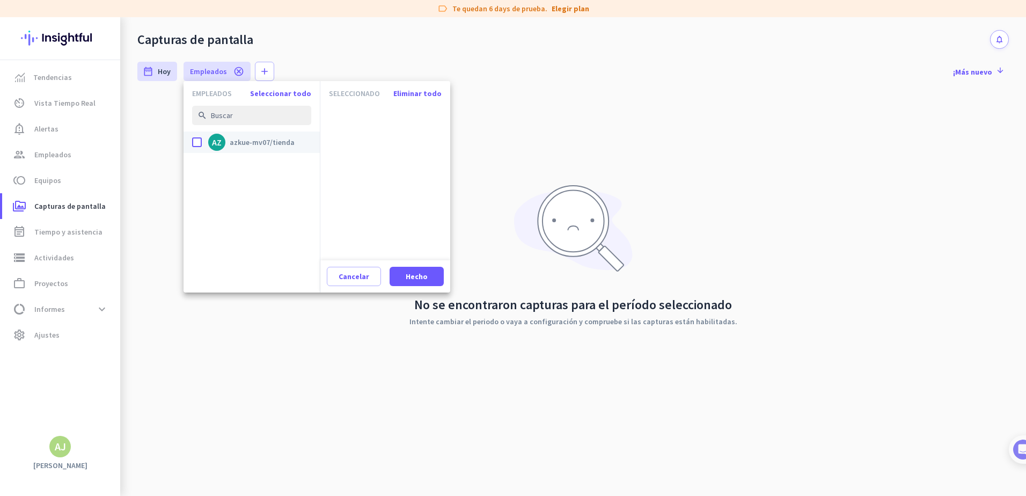
click at [202, 144] on label "done AZ azkue-mv07/tienda" at bounding box center [251, 141] width 119 height 21
click at [0, 0] on input "done AZ azkue-mv07/tienda" at bounding box center [0, 0] width 0 height 0
click at [423, 273] on span "Hecho" at bounding box center [417, 276] width 22 height 11
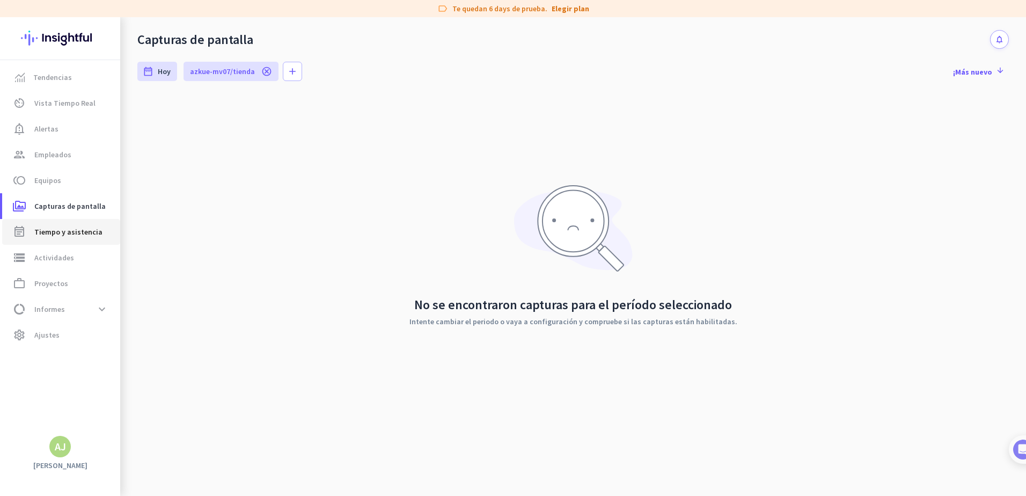
click at [74, 222] on link "event_note Tiempo y asistencia" at bounding box center [61, 232] width 118 height 26
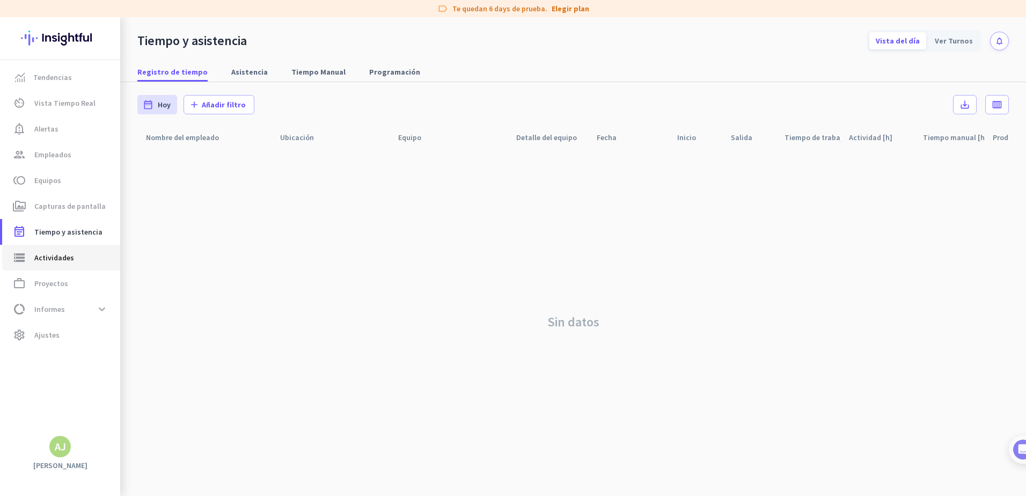
click at [65, 261] on span "Actividades" at bounding box center [54, 257] width 40 height 13
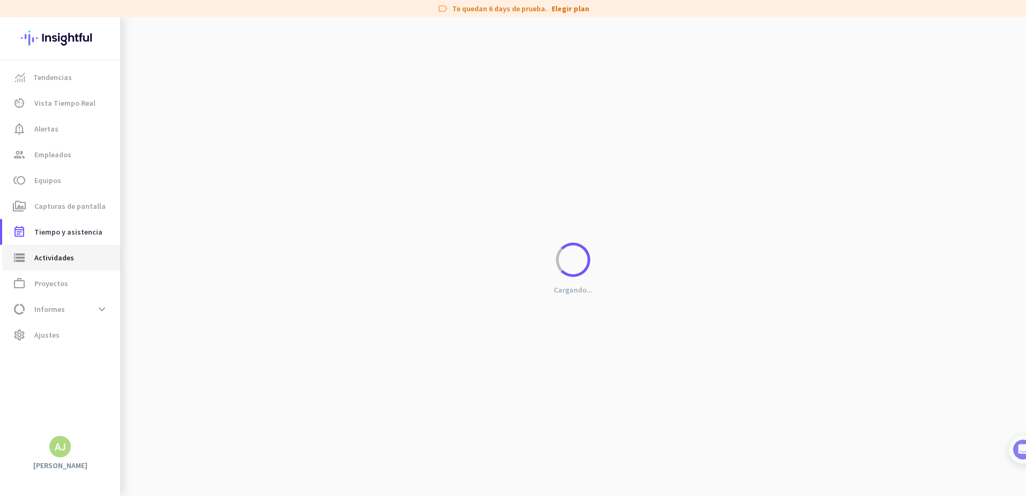
type input "[DATE] - [DATE]"
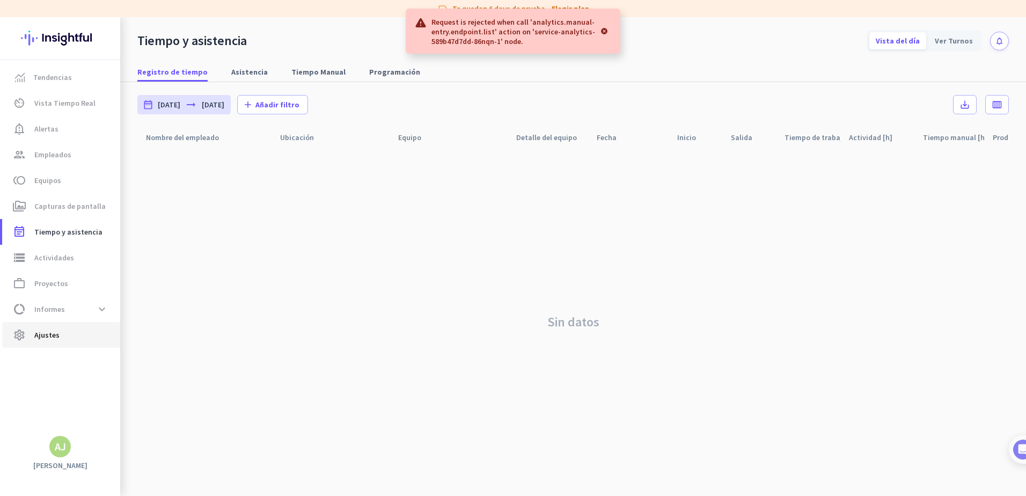
click at [49, 338] on span "Ajustes" at bounding box center [46, 334] width 25 height 13
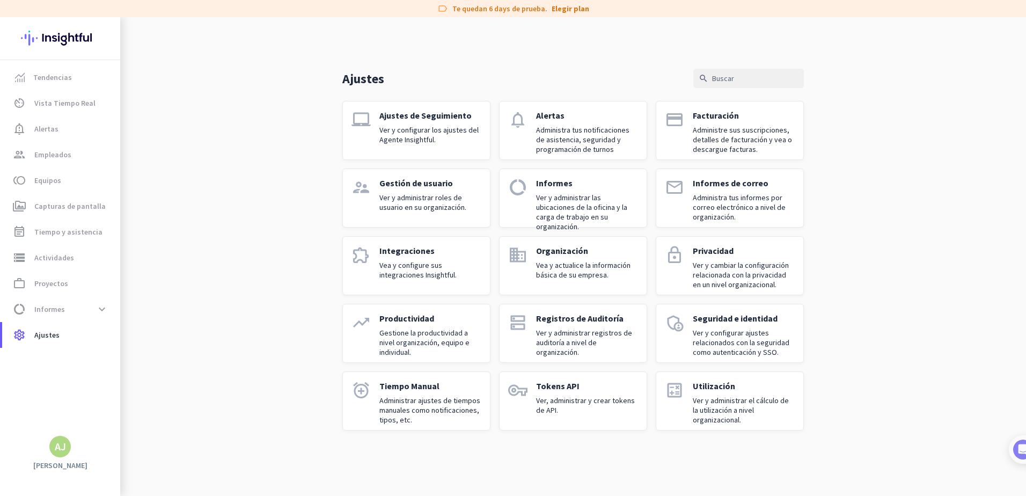
click at [535, 326] on link "dns Registros de Auditoría Ver y administrar registros de auditoría a nivel de …" at bounding box center [573, 333] width 148 height 59
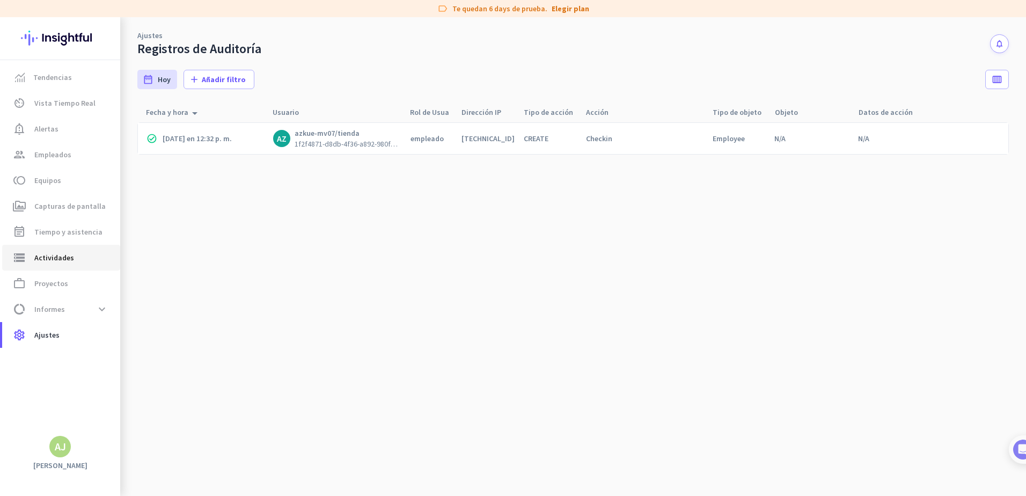
click at [65, 251] on link "storage Actividades" at bounding box center [61, 258] width 118 height 26
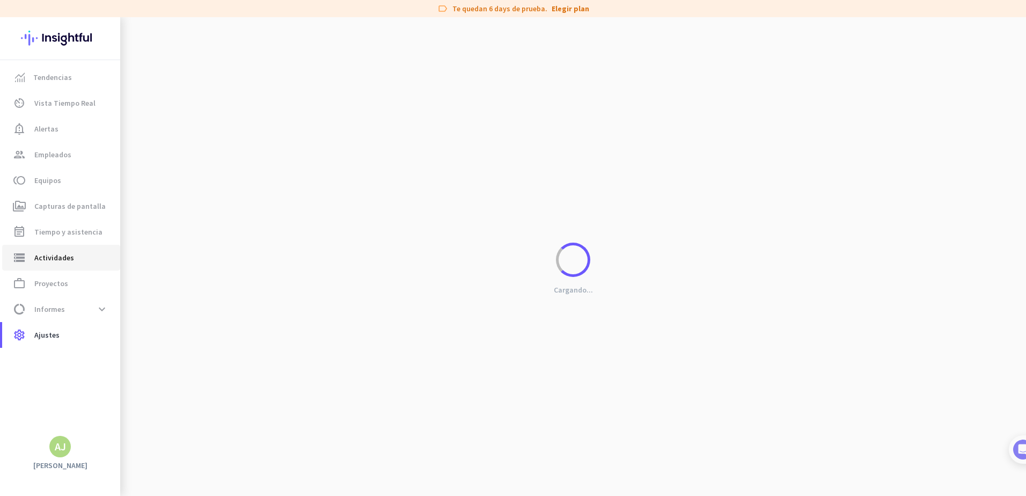
type input "[DATE]"
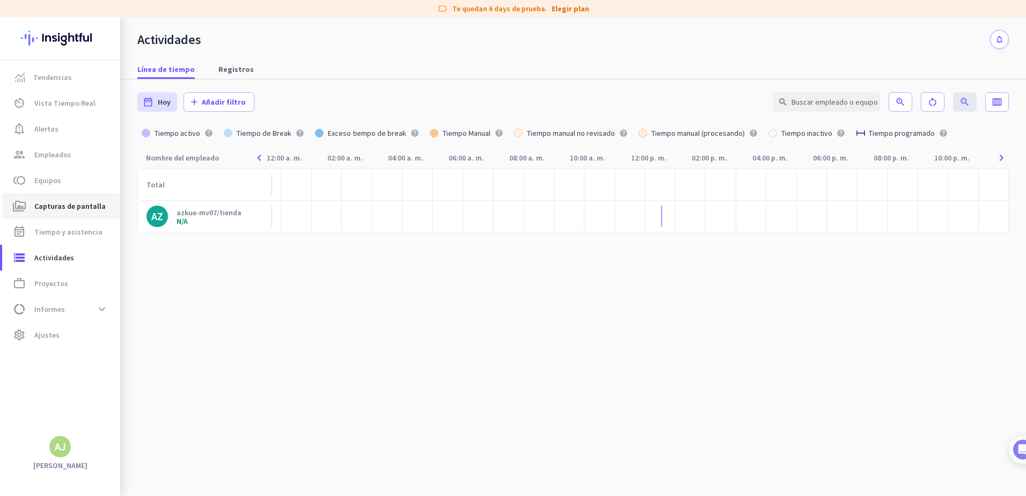
click at [38, 214] on link "perm_media Capturas de pantalla" at bounding box center [61, 206] width 118 height 26
type input "[DATE] - [DATE]"
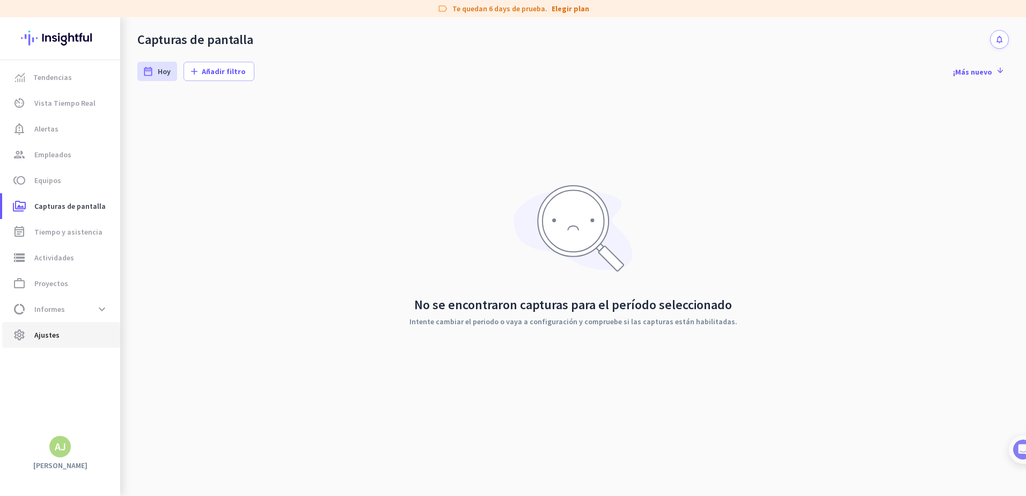
click at [45, 340] on span "Ajustes" at bounding box center [46, 334] width 25 height 13
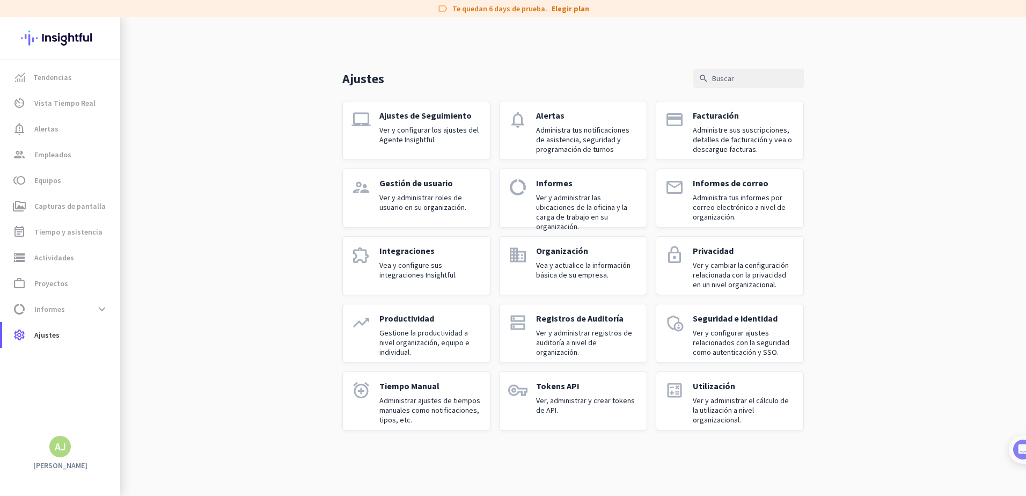
click at [392, 125] on p "Ver y configurar los ajustes del Agente Insightful." at bounding box center [430, 134] width 102 height 19
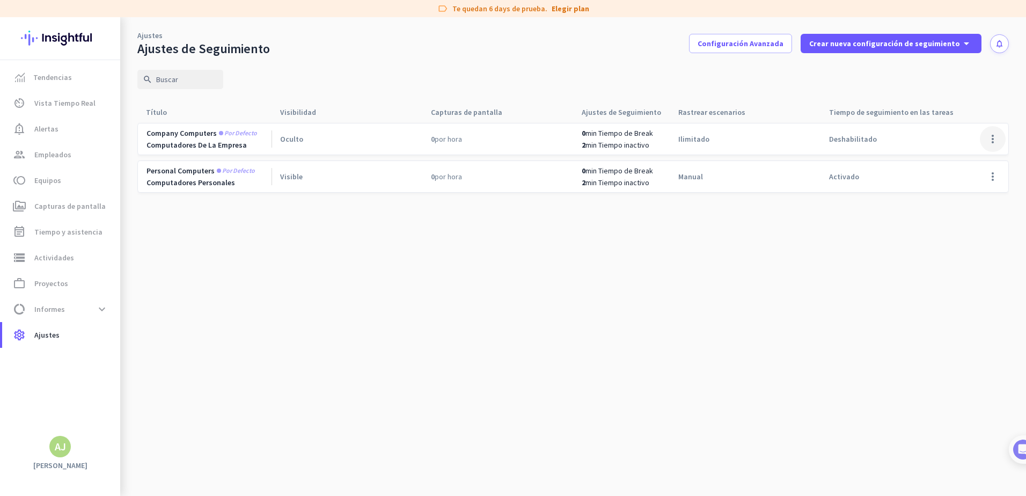
click at [994, 141] on span at bounding box center [993, 139] width 26 height 26
click at [972, 160] on span "Editar" at bounding box center [972, 161] width 52 height 11
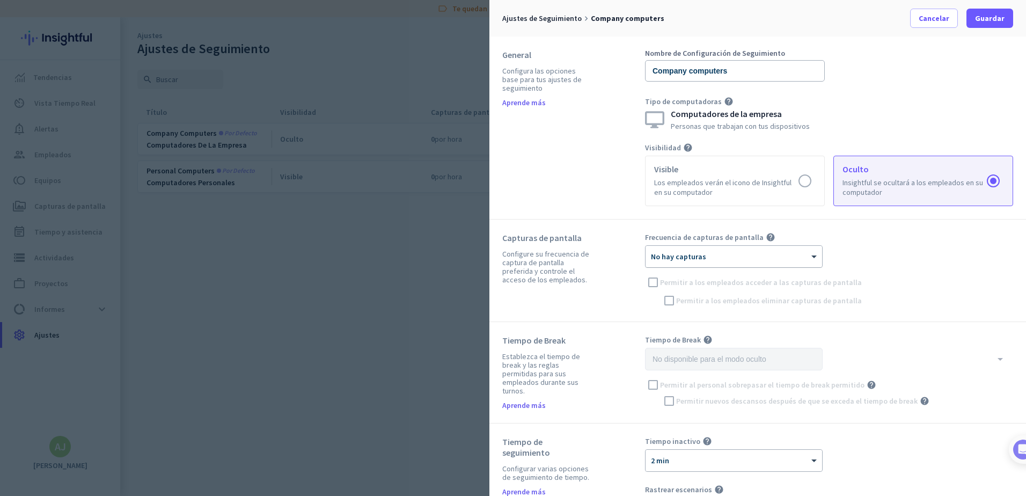
click at [802, 260] on div "× No hay capturas" at bounding box center [727, 256] width 163 height 9
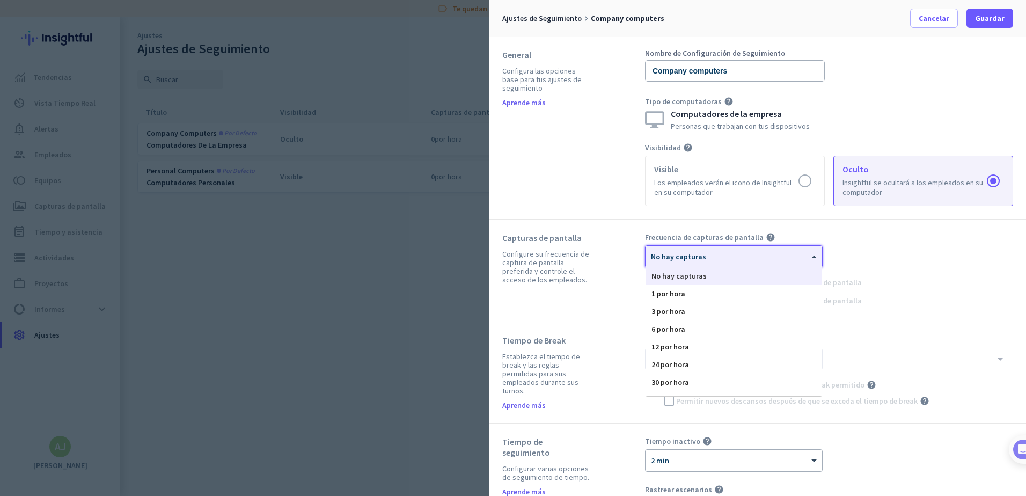
click at [913, 244] on div "Frecuencia de capturas de pantalla help × No hay capturas No hay capturas 1 por…" at bounding box center [829, 270] width 368 height 76
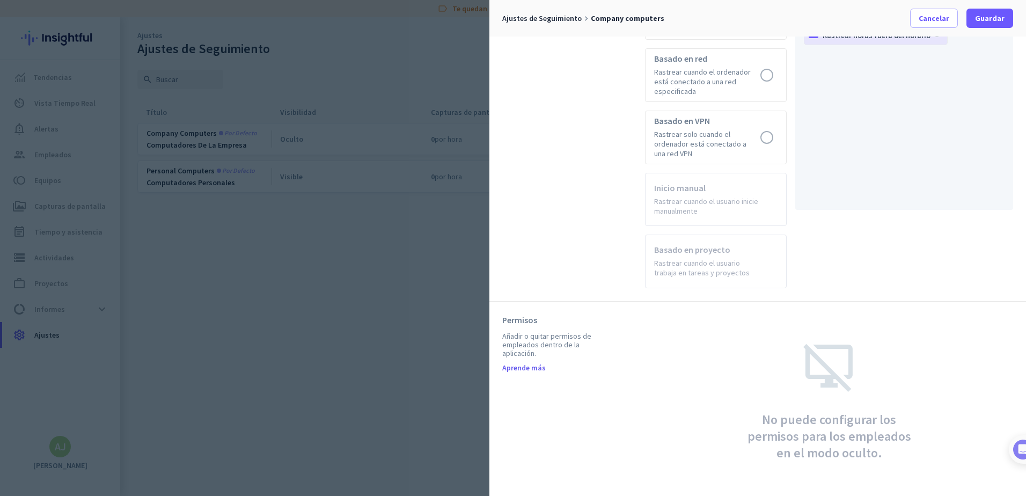
scroll to position [575, 0]
click at [348, 279] on div at bounding box center [513, 248] width 1026 height 496
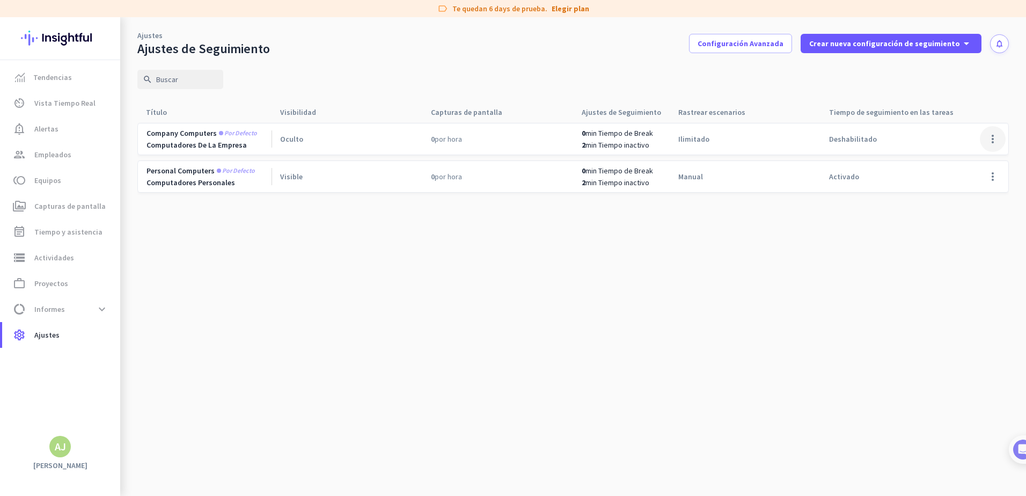
click at [990, 140] on span at bounding box center [993, 139] width 26 height 26
click at [964, 163] on span "Editar" at bounding box center [956, 162] width 20 height 10
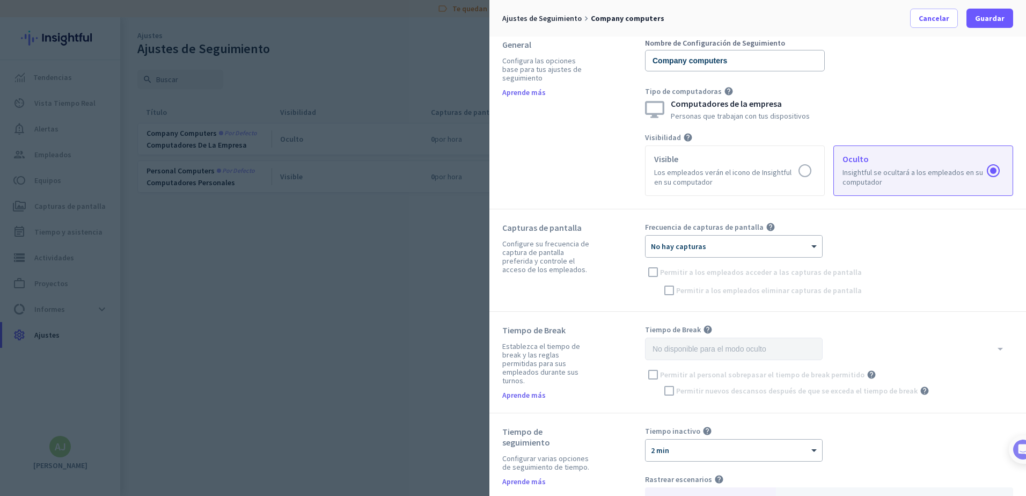
scroll to position [0, 0]
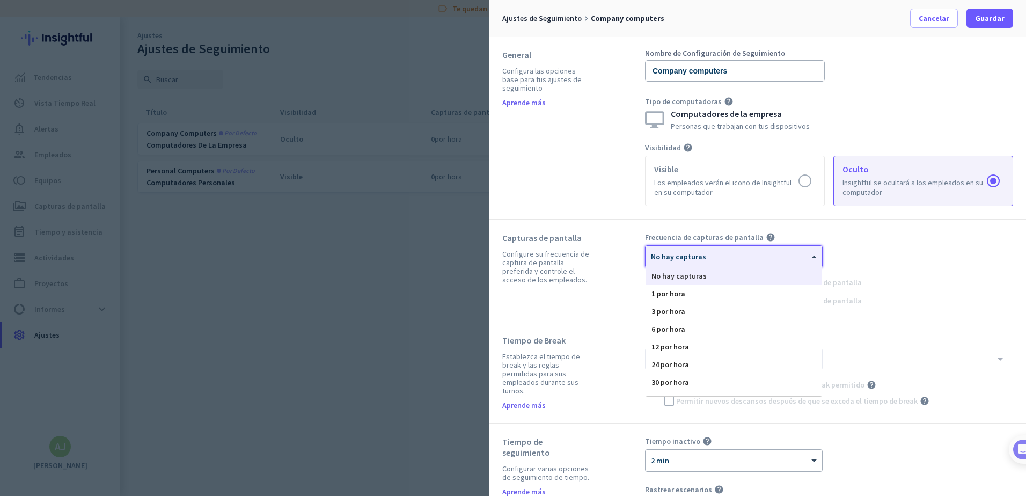
click at [758, 254] on div at bounding box center [734, 252] width 177 height 9
click at [890, 268] on div "Frecuencia de capturas de pantalla help × No hay capturas No hay capturas 1 por…" at bounding box center [829, 270] width 368 height 76
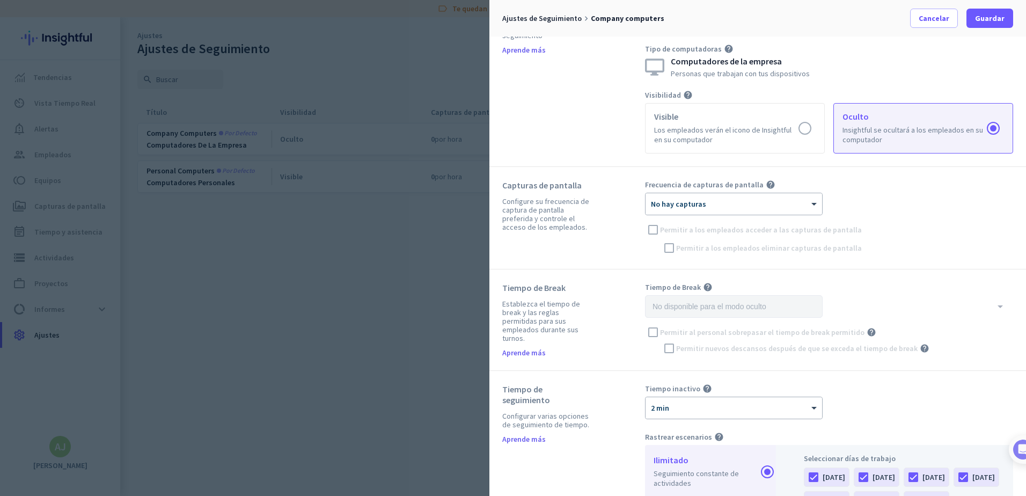
scroll to position [0, 0]
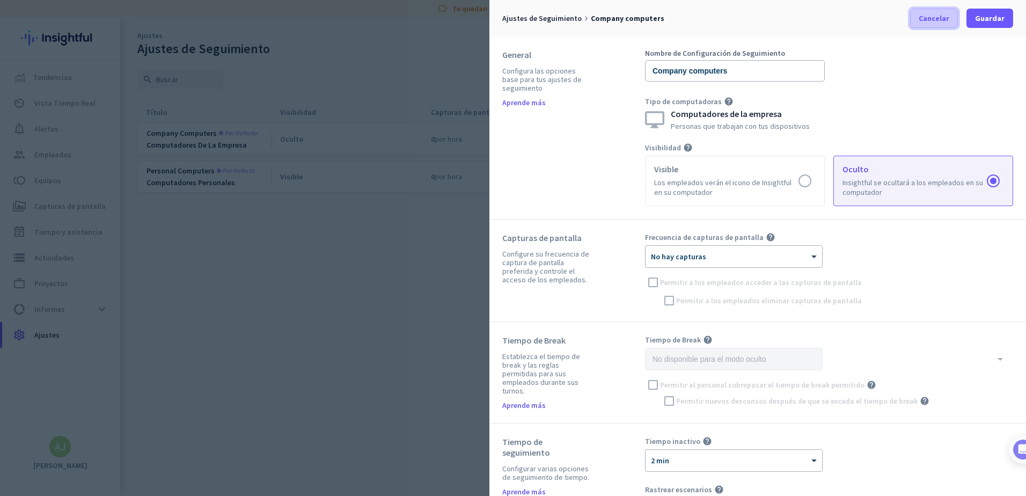
click at [921, 16] on span at bounding box center [934, 18] width 47 height 26
